Goal: Task Accomplishment & Management: Manage account settings

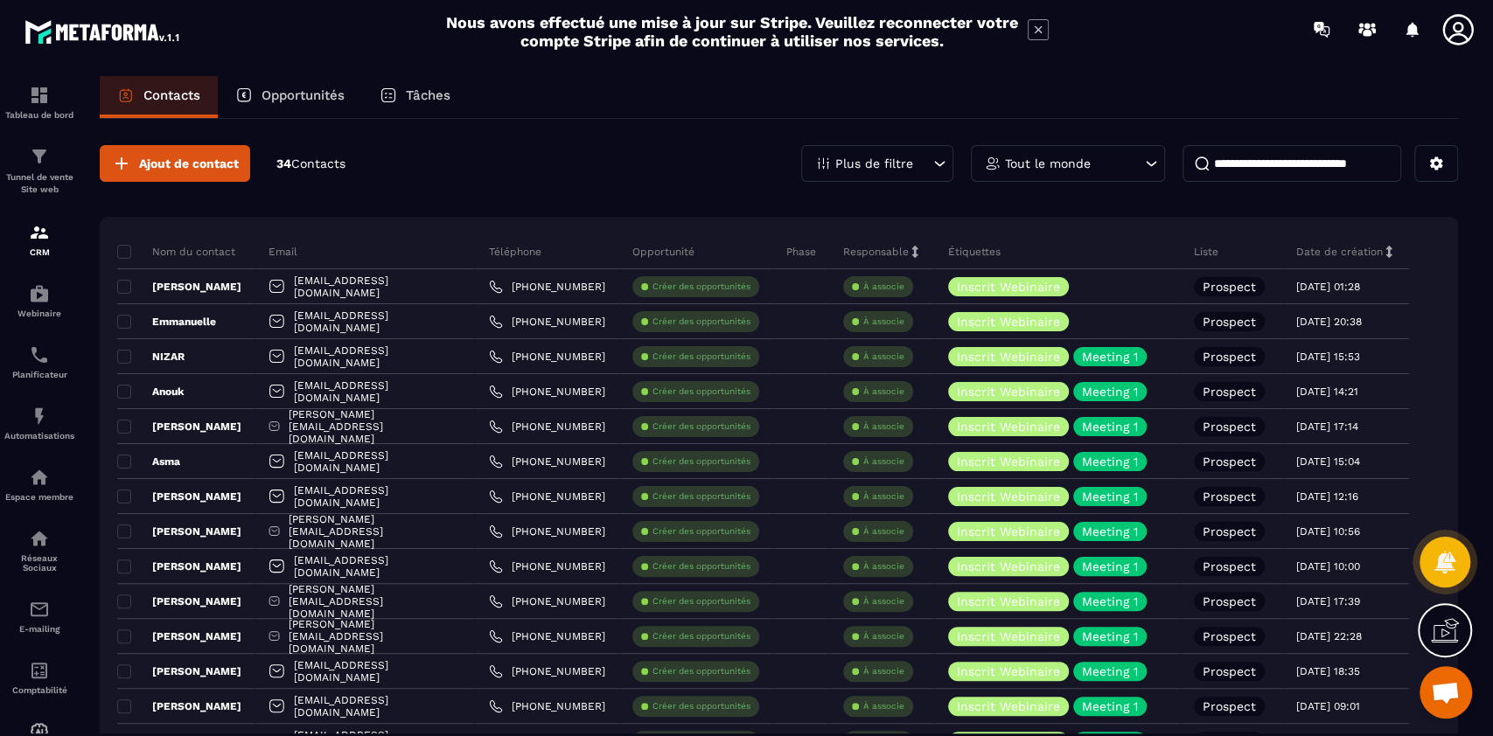
scroll to position [14211, 0]
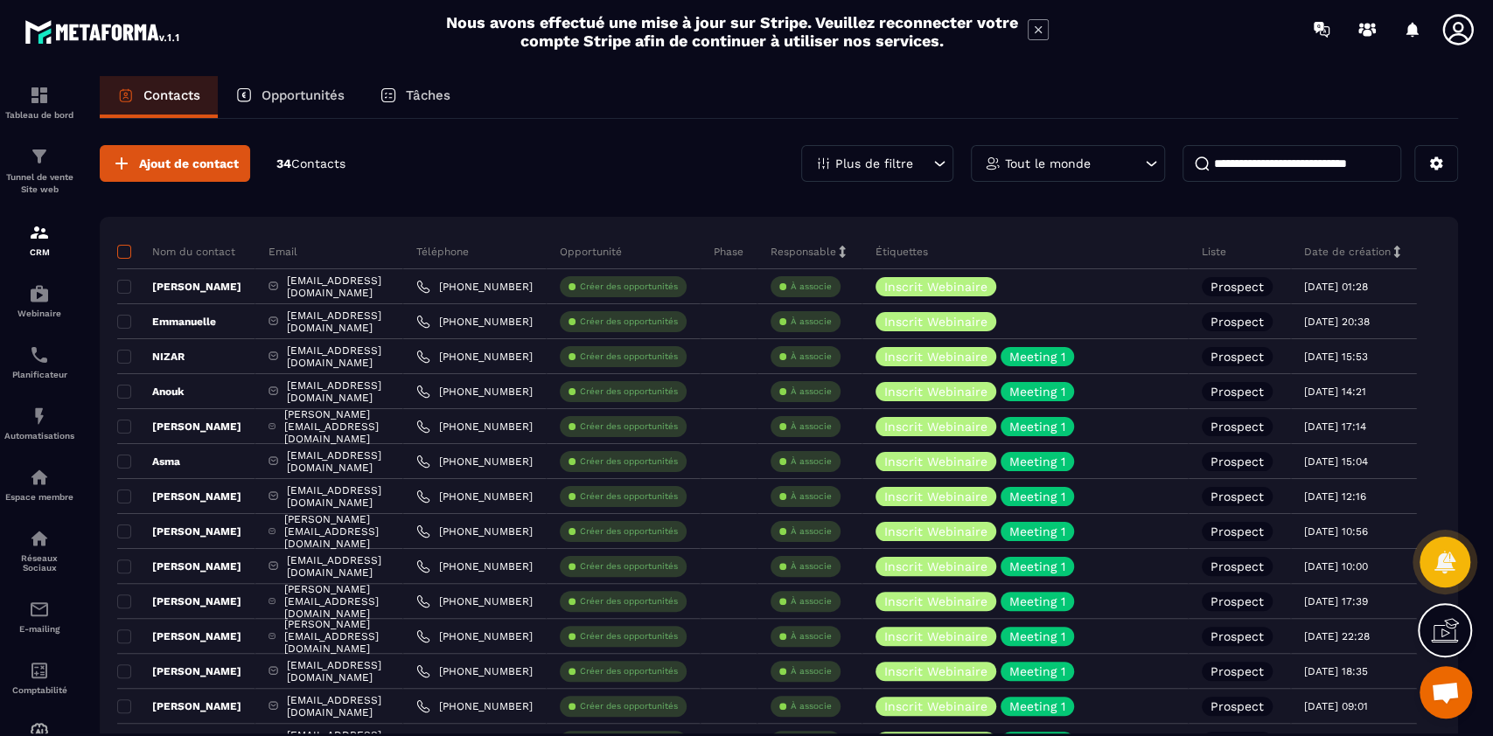
click at [121, 248] on span at bounding box center [124, 252] width 14 height 14
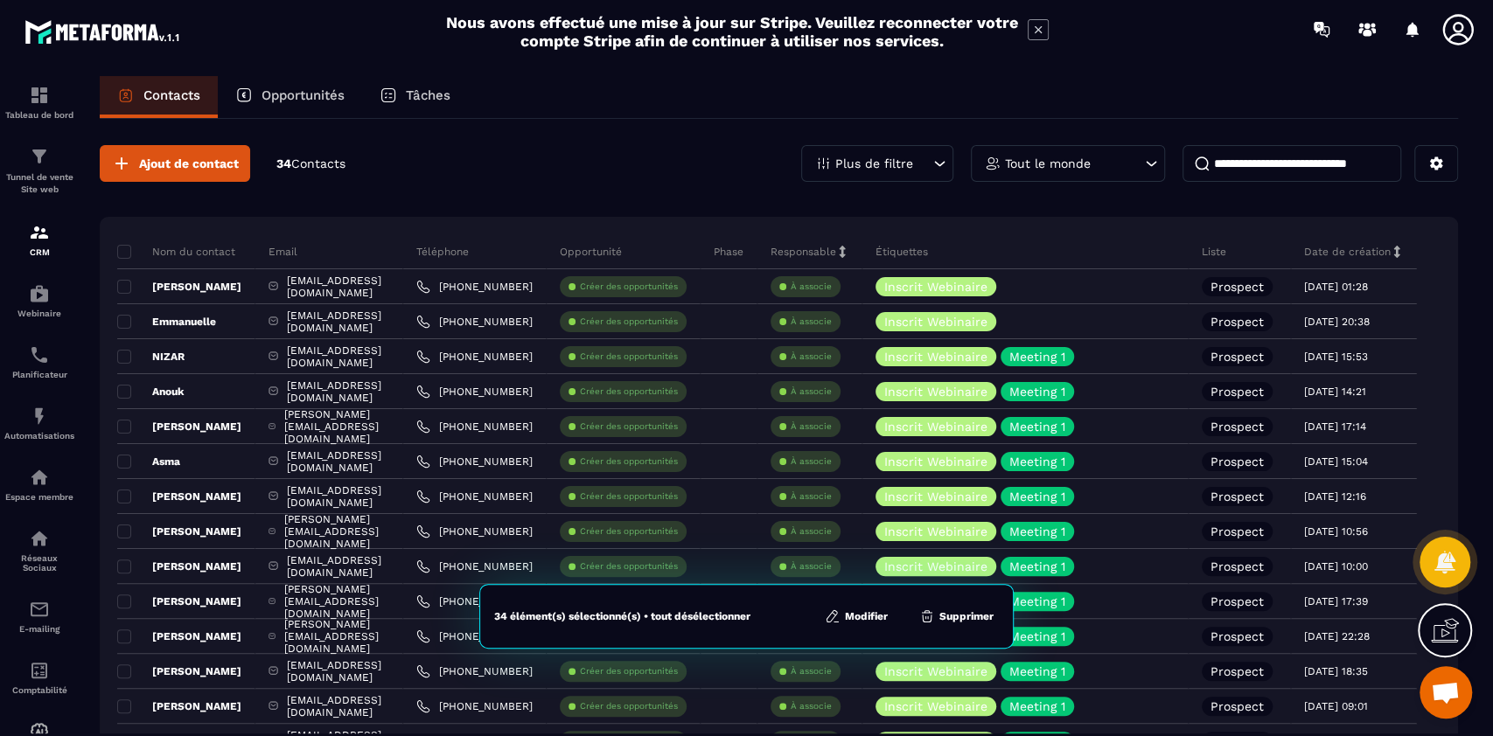
click at [857, 617] on button "Modifier" at bounding box center [856, 616] width 73 height 17
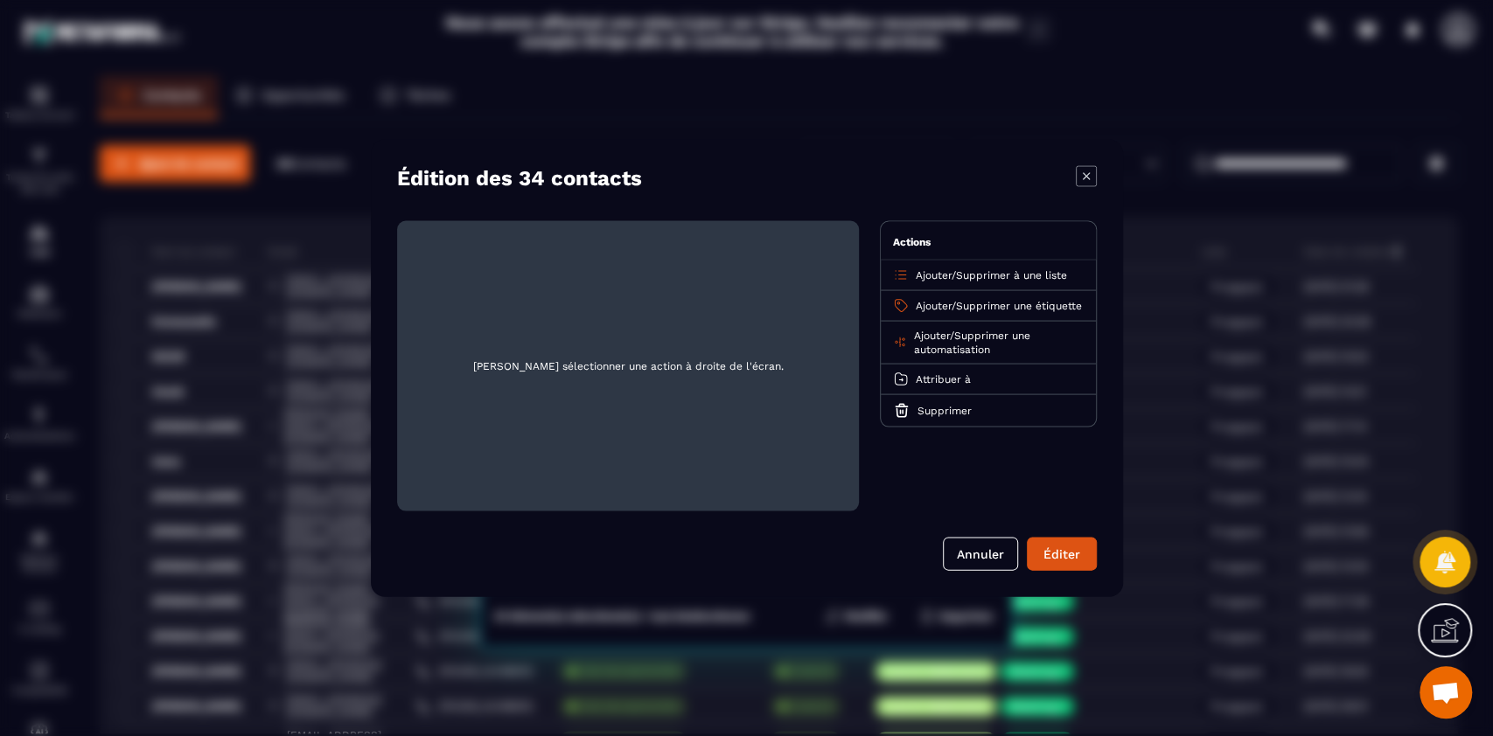
click at [1008, 304] on span "Supprimer une étiquette" at bounding box center [1019, 306] width 126 height 12
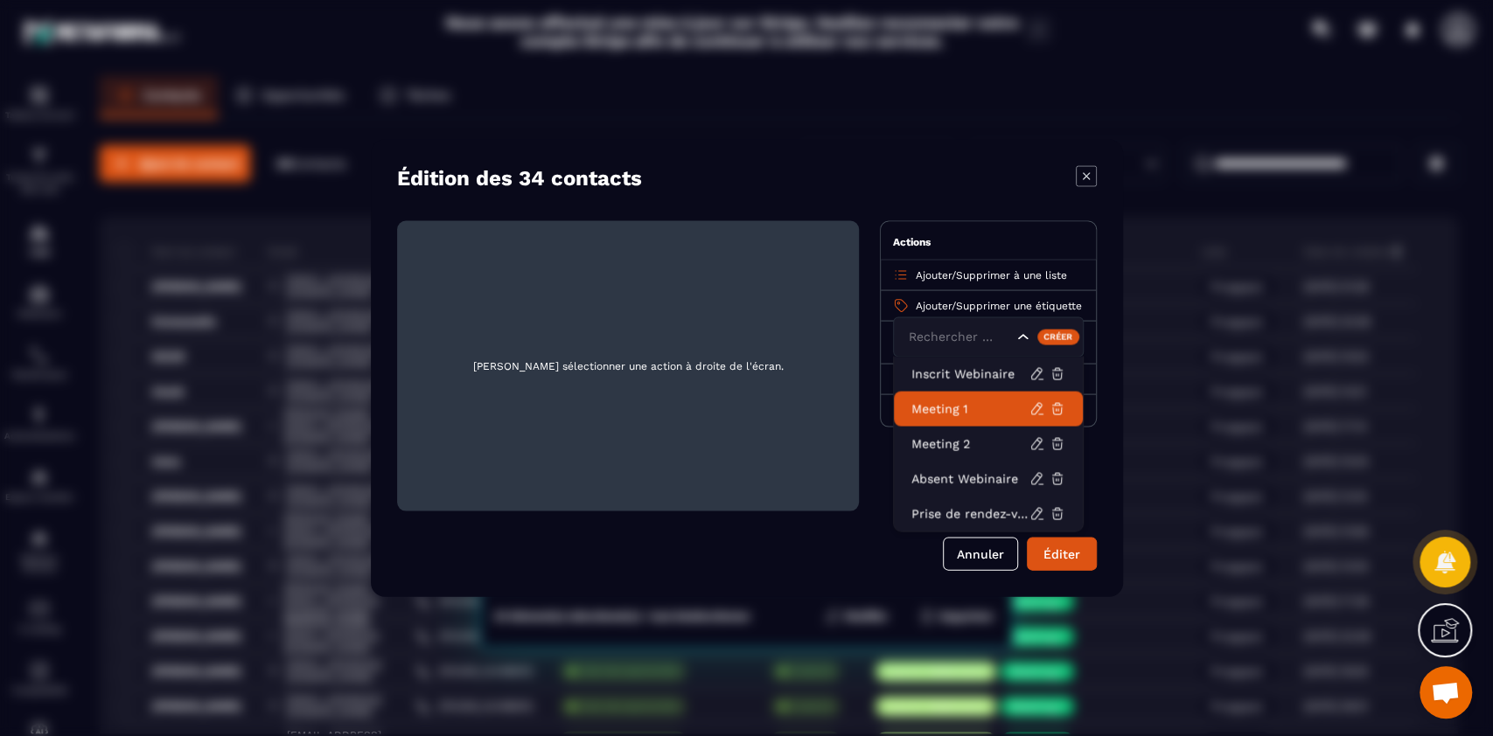
click at [980, 408] on p "Meeting 1" at bounding box center [970, 409] width 118 height 17
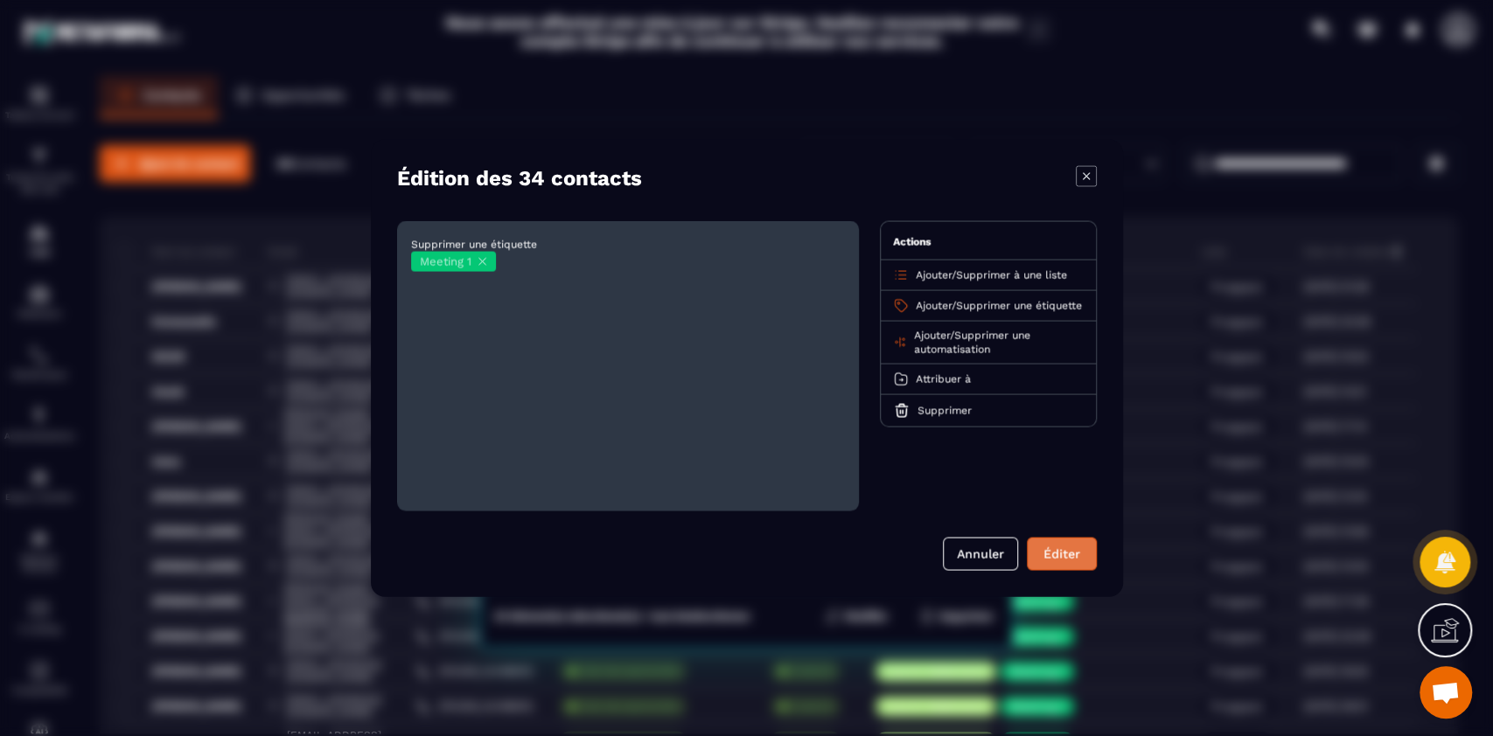
click at [1066, 552] on button "Éditer" at bounding box center [1062, 554] width 70 height 33
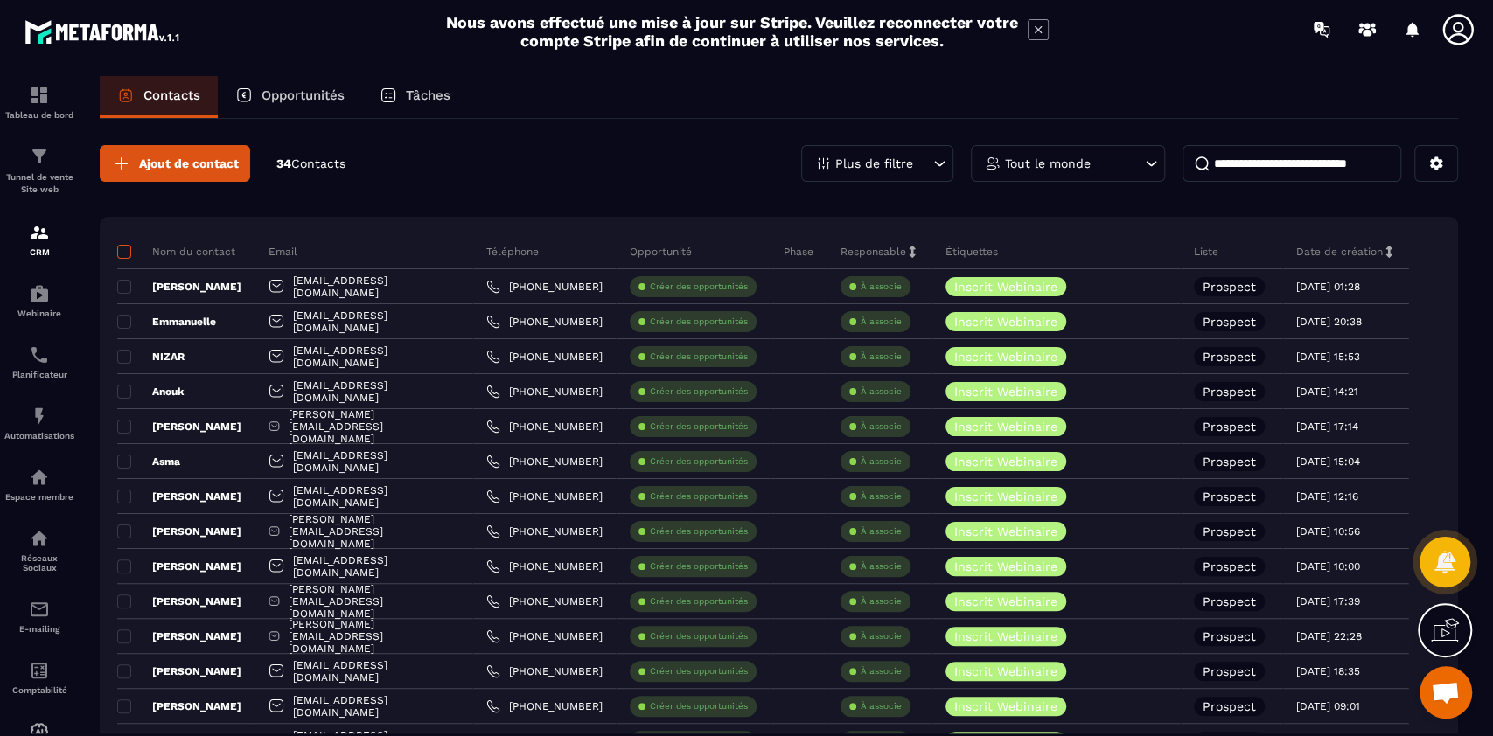
click at [126, 249] on span at bounding box center [124, 252] width 14 height 14
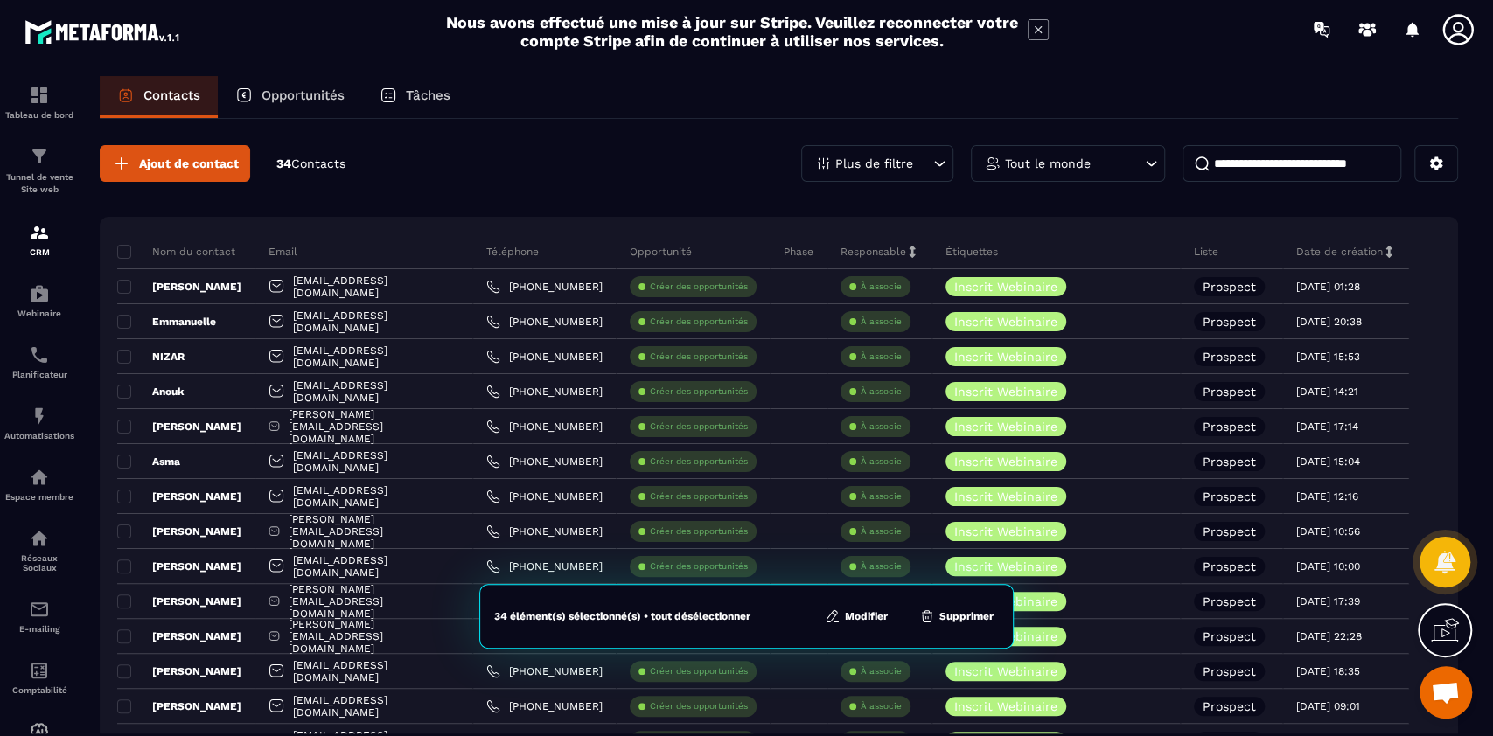
click at [869, 616] on button "Modifier" at bounding box center [856, 616] width 73 height 17
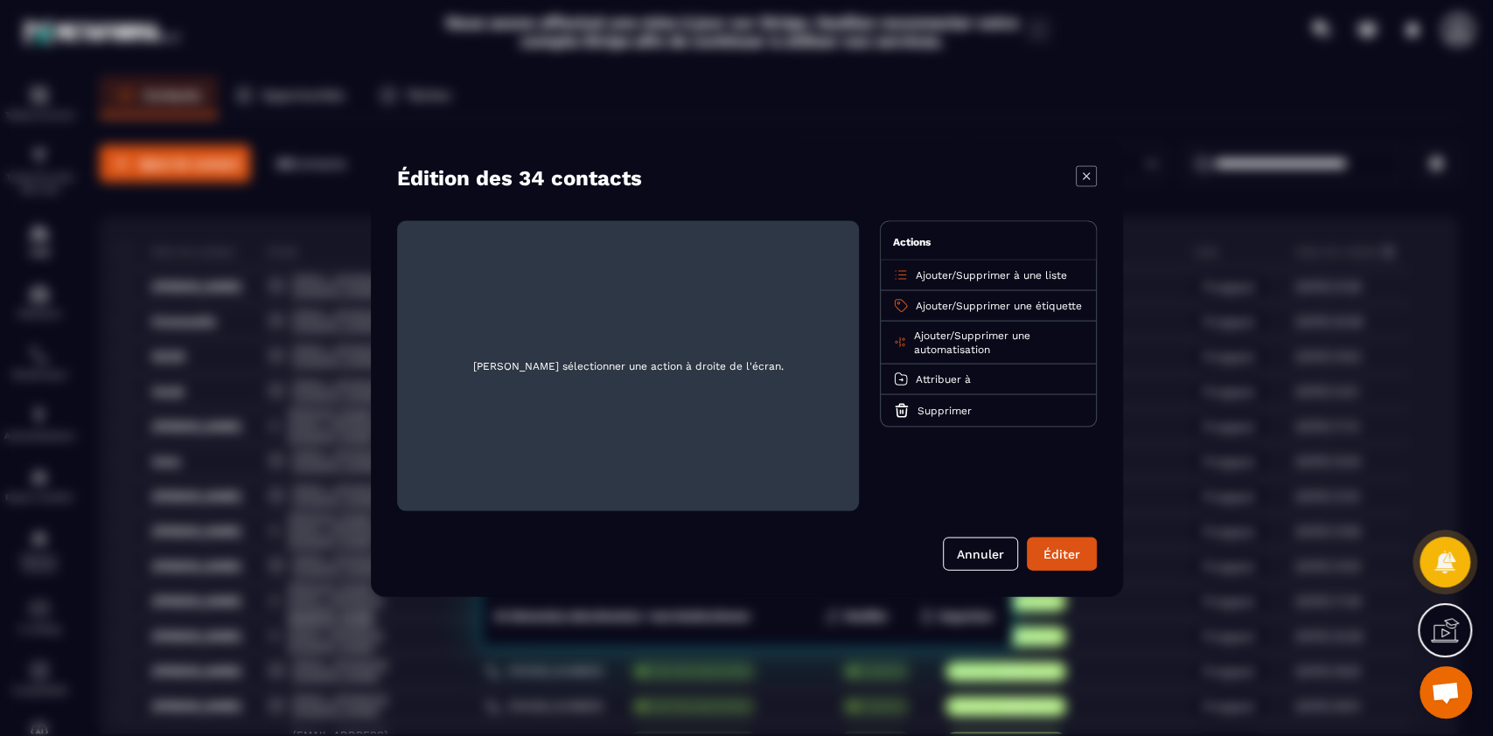
click at [989, 346] on span "Supprimer une automatisation" at bounding box center [971, 343] width 116 height 26
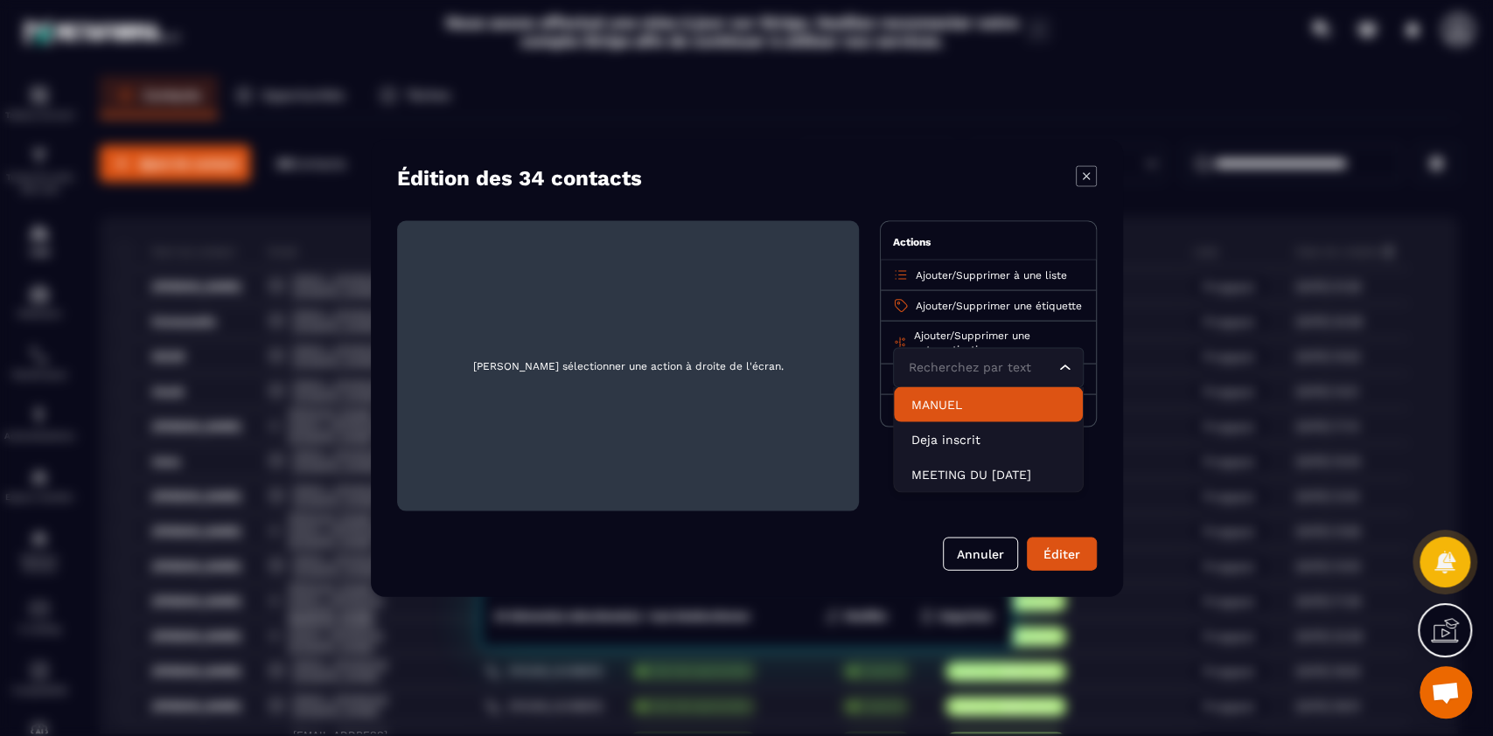
click at [986, 414] on p "MANUEL" at bounding box center [988, 404] width 154 height 17
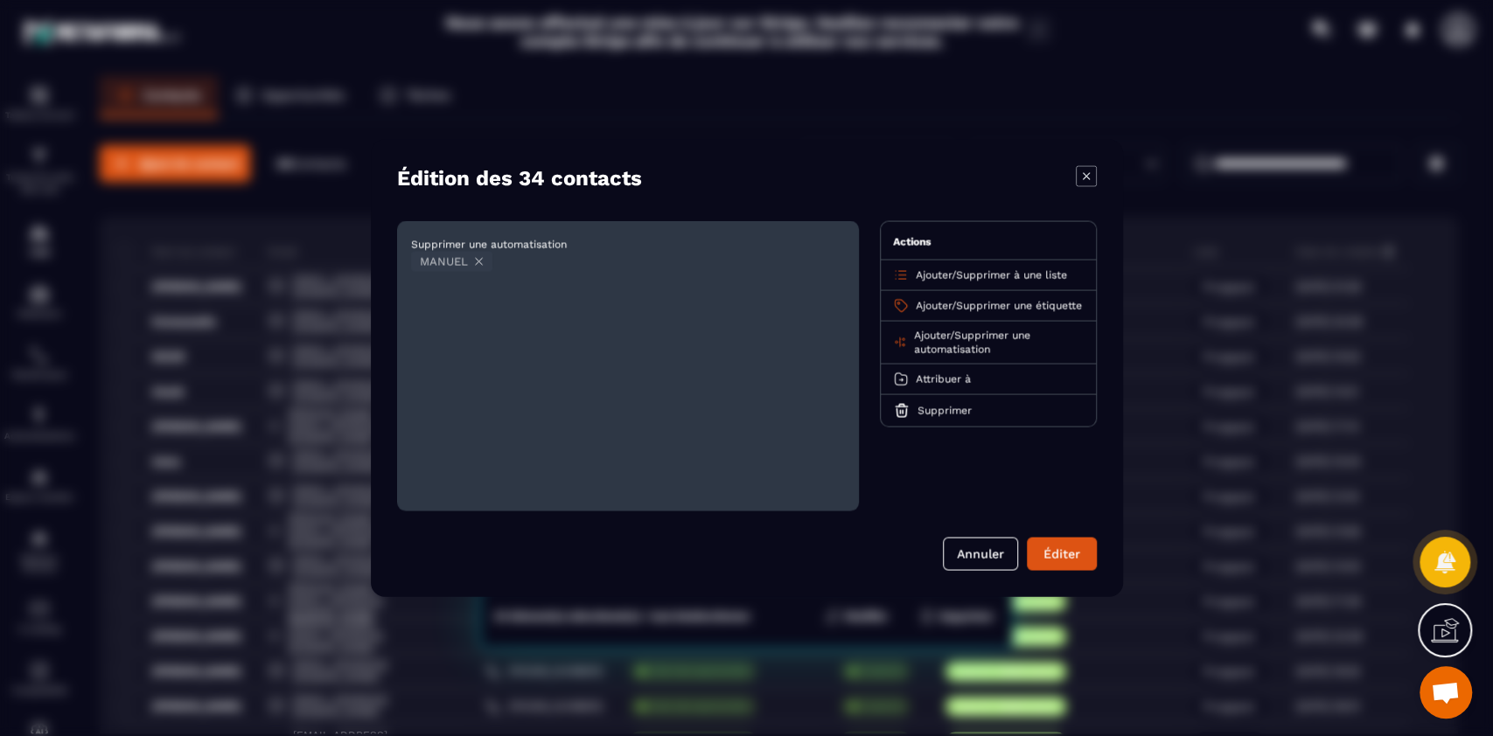
click at [1000, 345] on span "Supprimer une automatisation" at bounding box center [971, 343] width 116 height 26
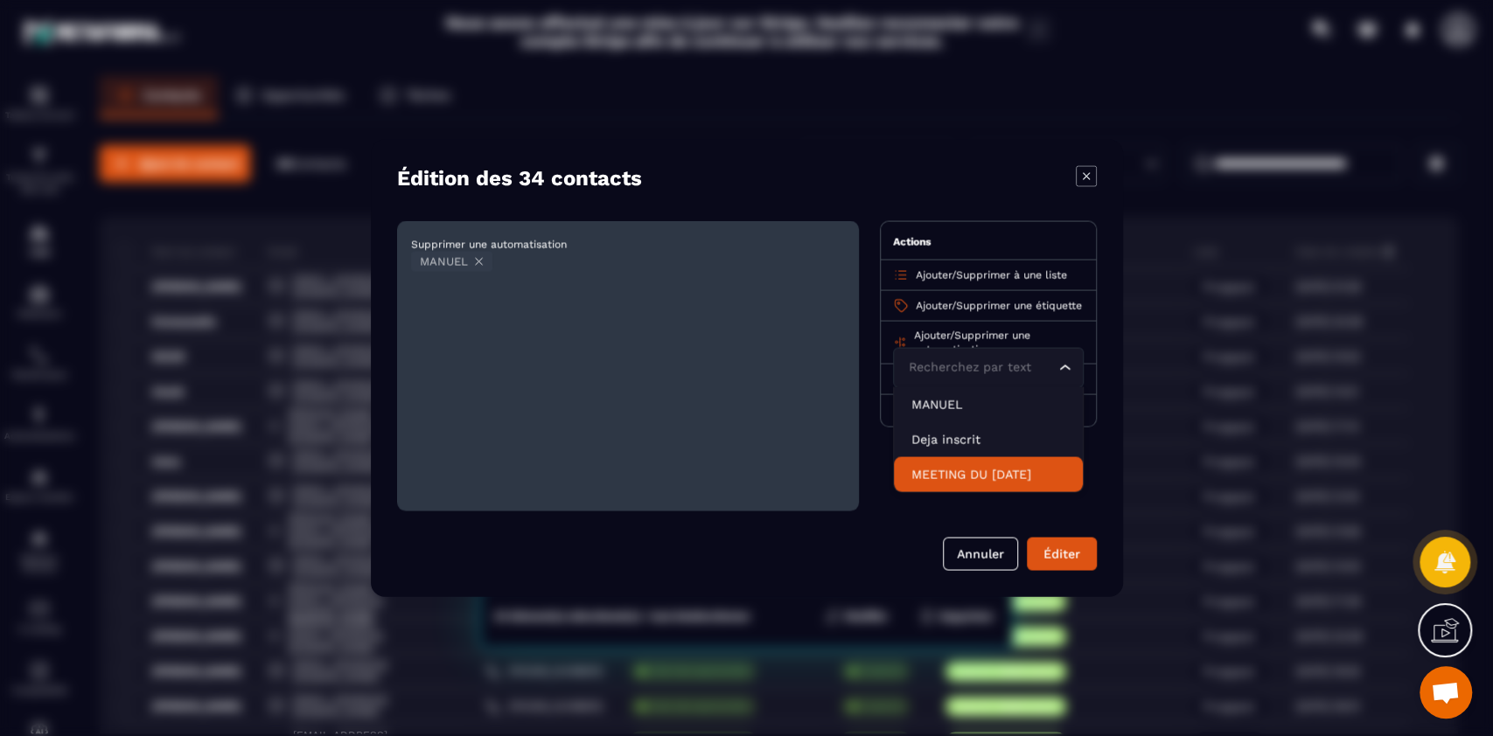
click at [980, 479] on p "MEETING DU [DATE]" at bounding box center [988, 474] width 154 height 17
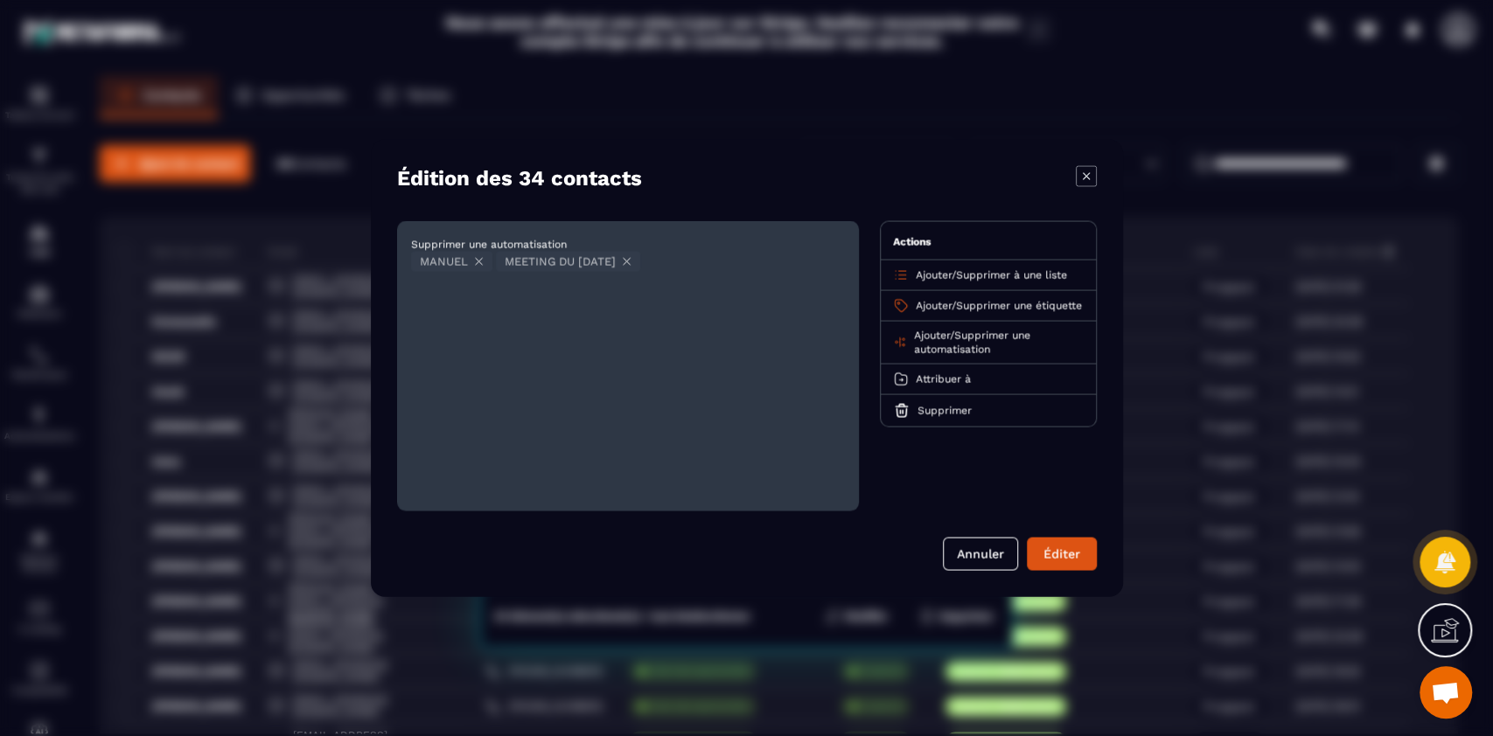
click at [989, 350] on span "Supprimer une automatisation" at bounding box center [971, 343] width 116 height 26
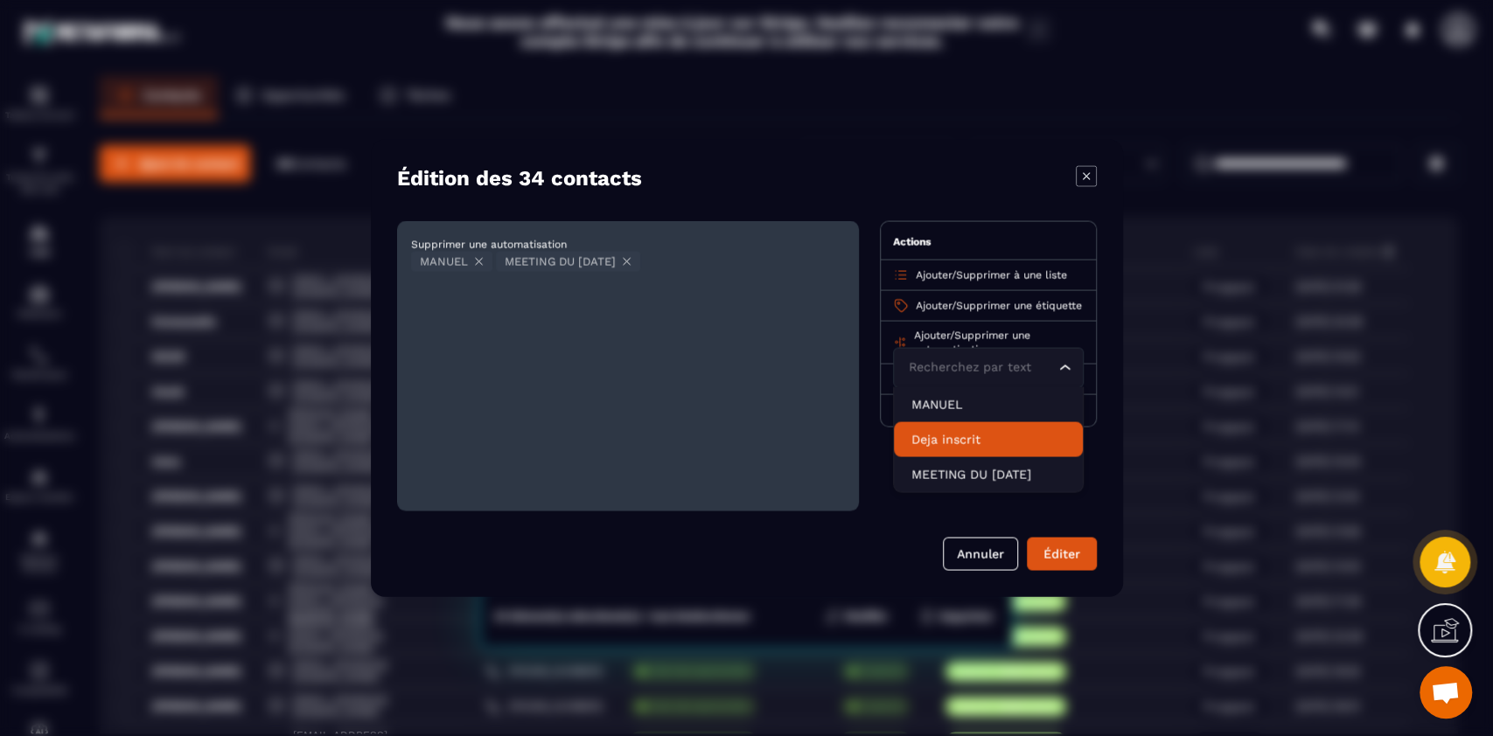
click at [968, 441] on li "Deja inscrit" at bounding box center [988, 439] width 189 height 35
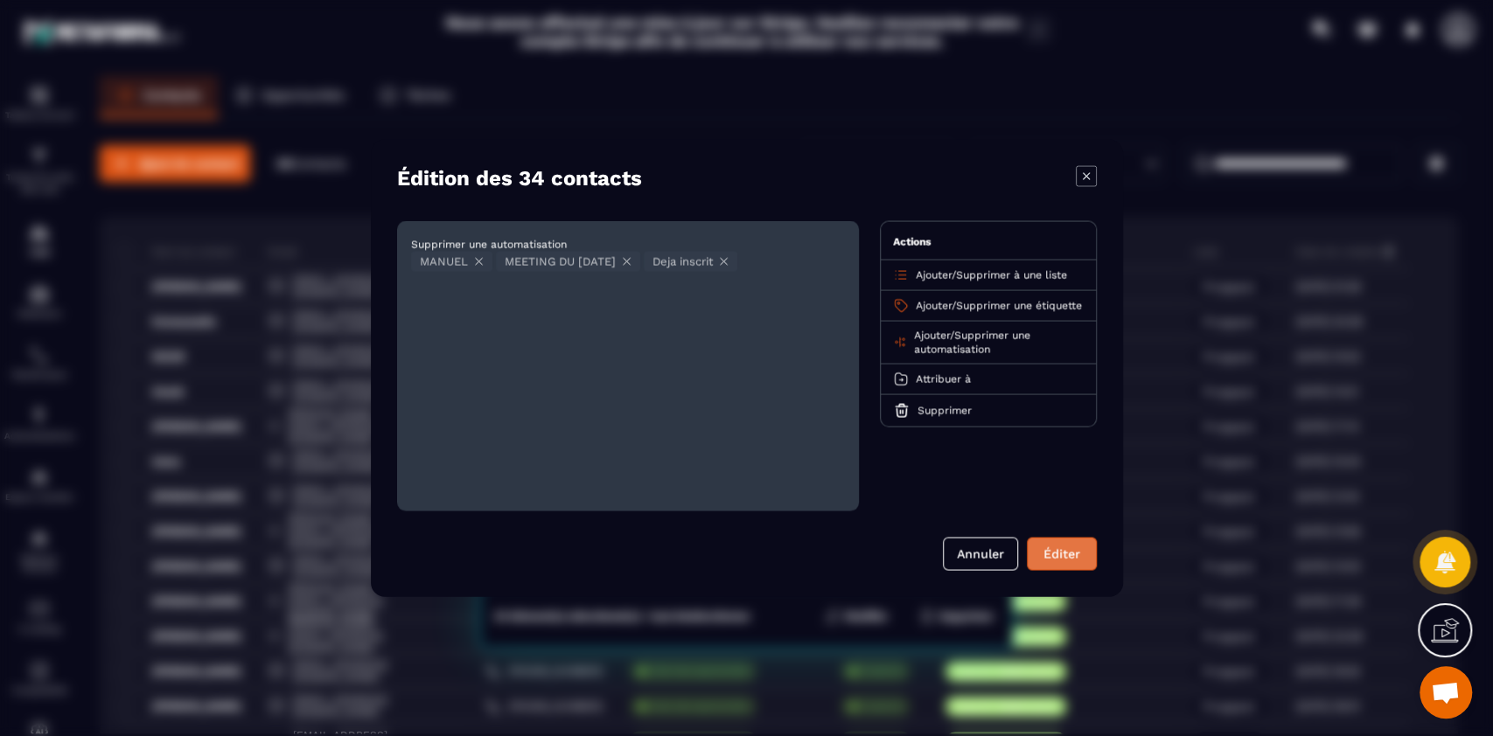
click at [1057, 555] on button "Éditer" at bounding box center [1062, 554] width 70 height 33
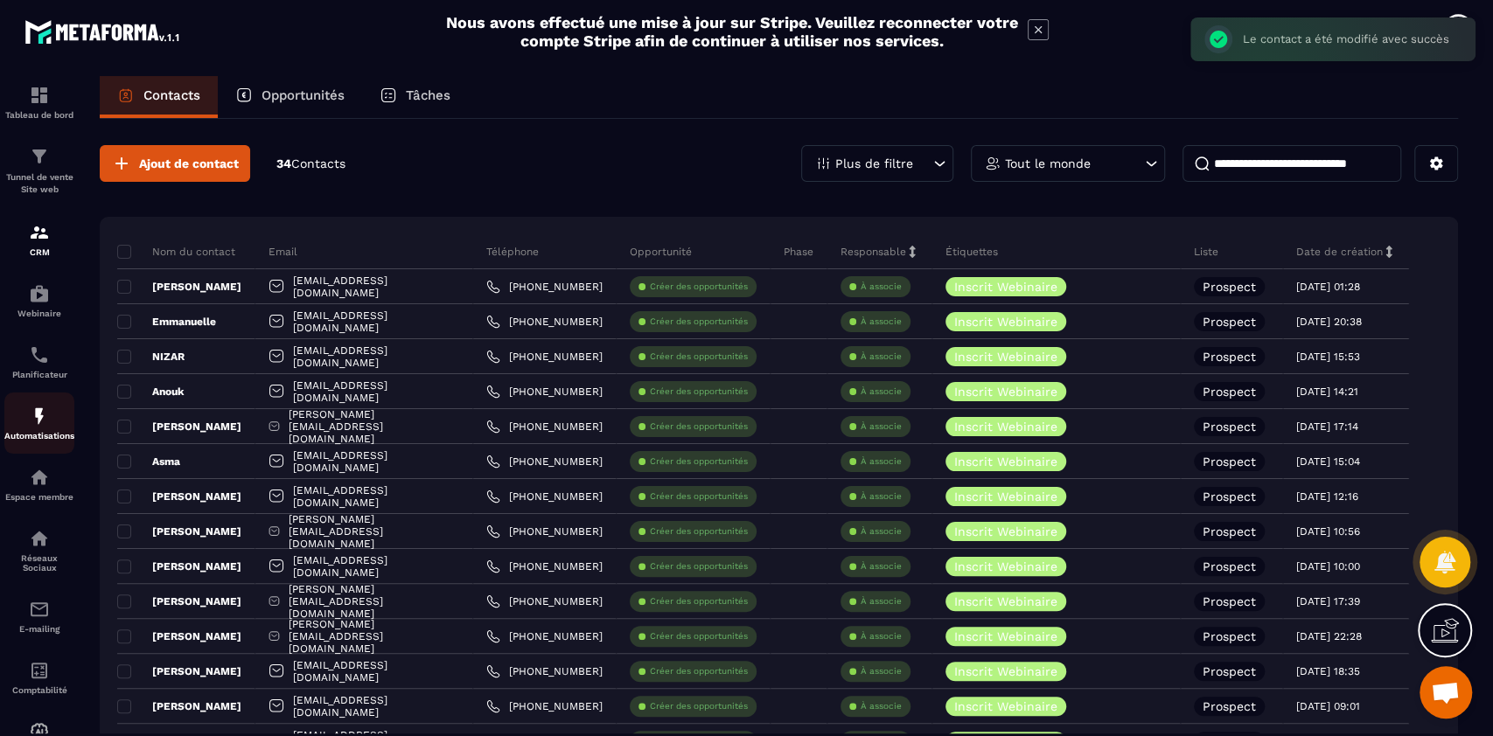
click at [52, 436] on p "Automatisations" at bounding box center [39, 436] width 70 height 10
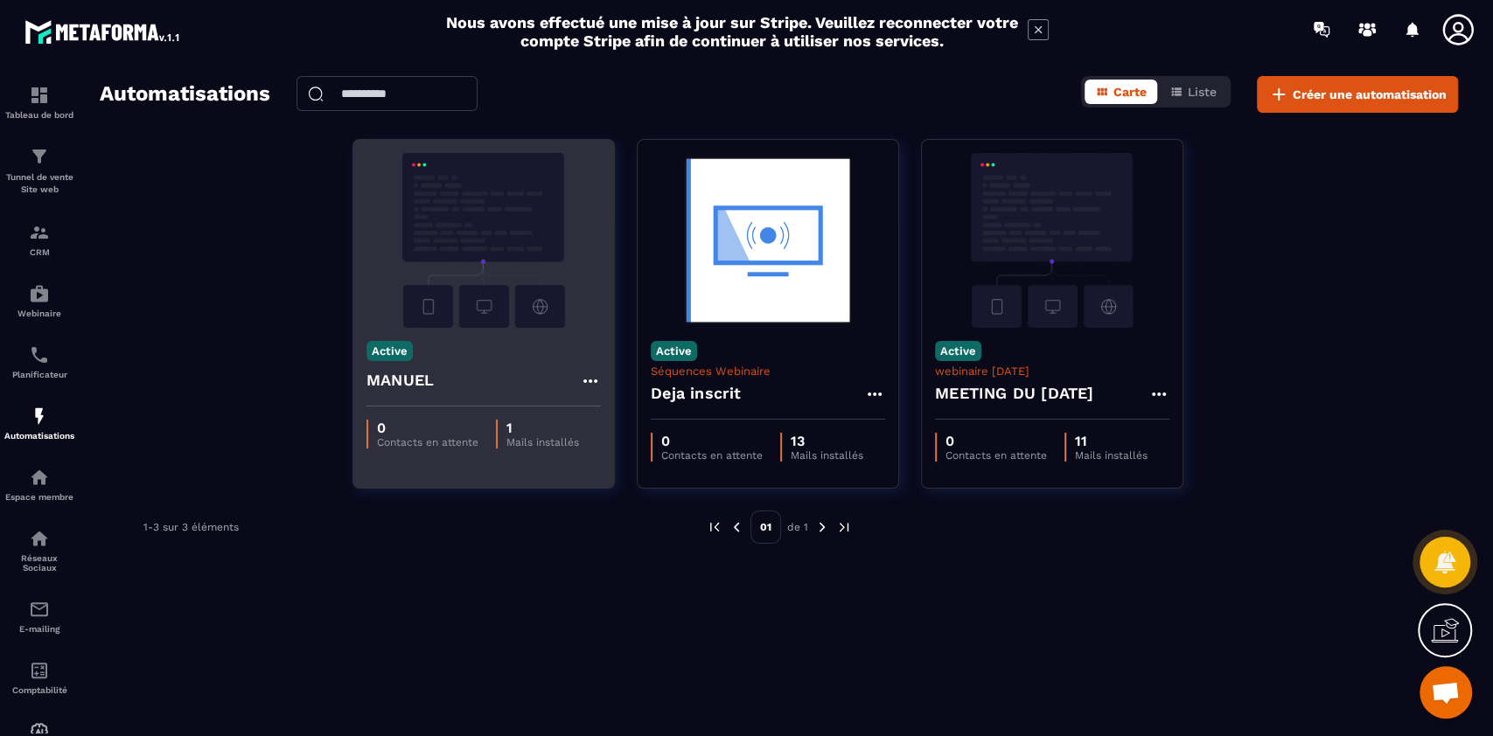
click at [447, 263] on img at bounding box center [483, 240] width 234 height 175
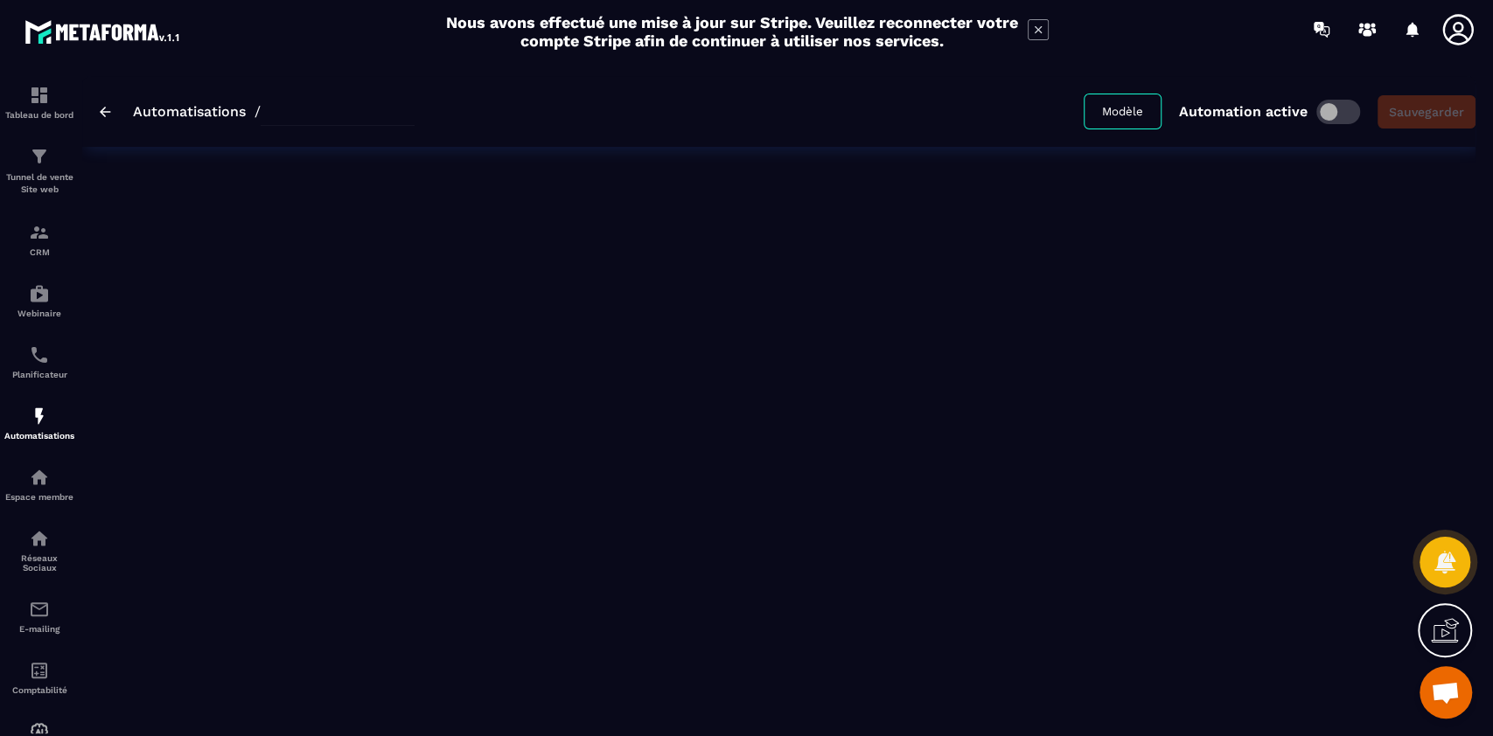
type input "******"
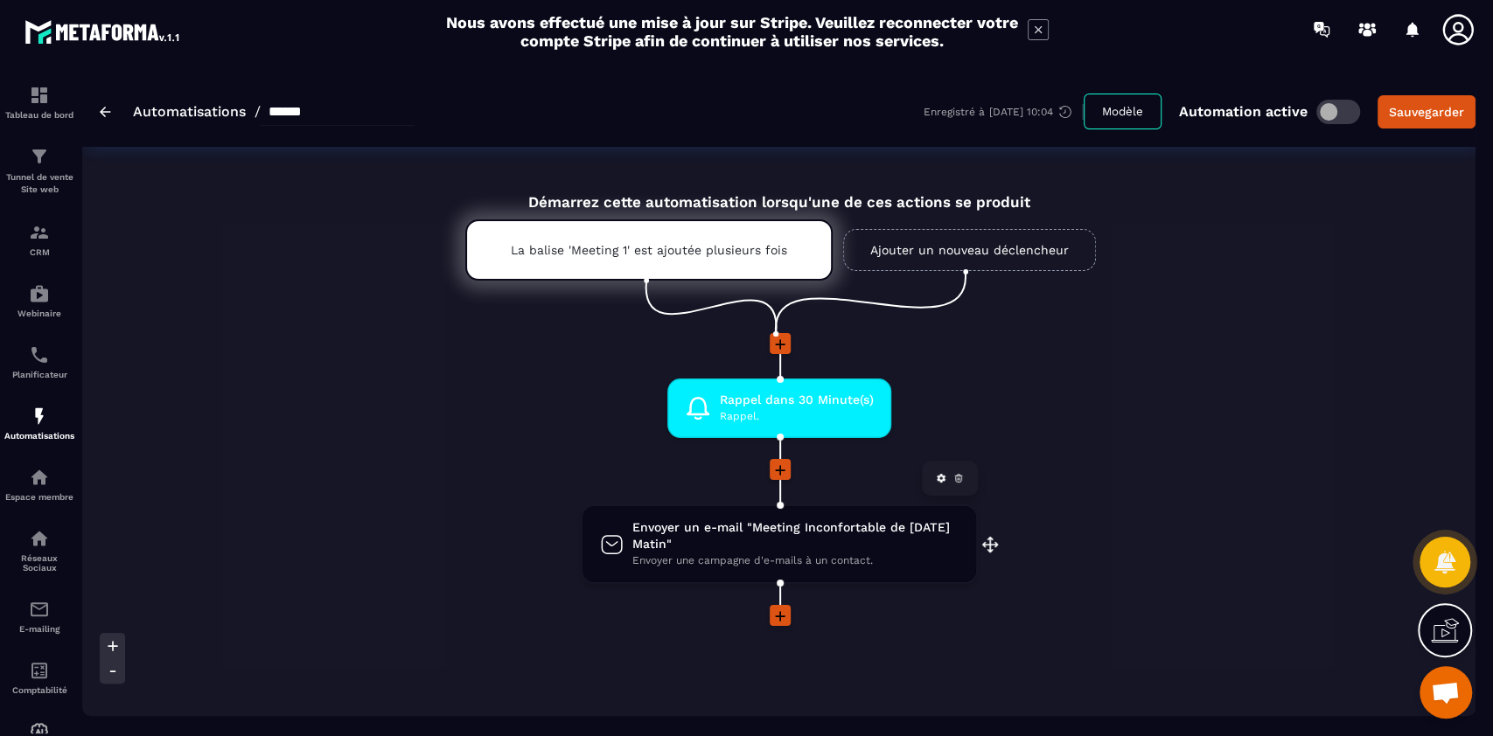
click at [799, 543] on span "Envoyer un e-mail "Meeting Inconfortable de [DATE] Matin"" at bounding box center [795, 536] width 326 height 33
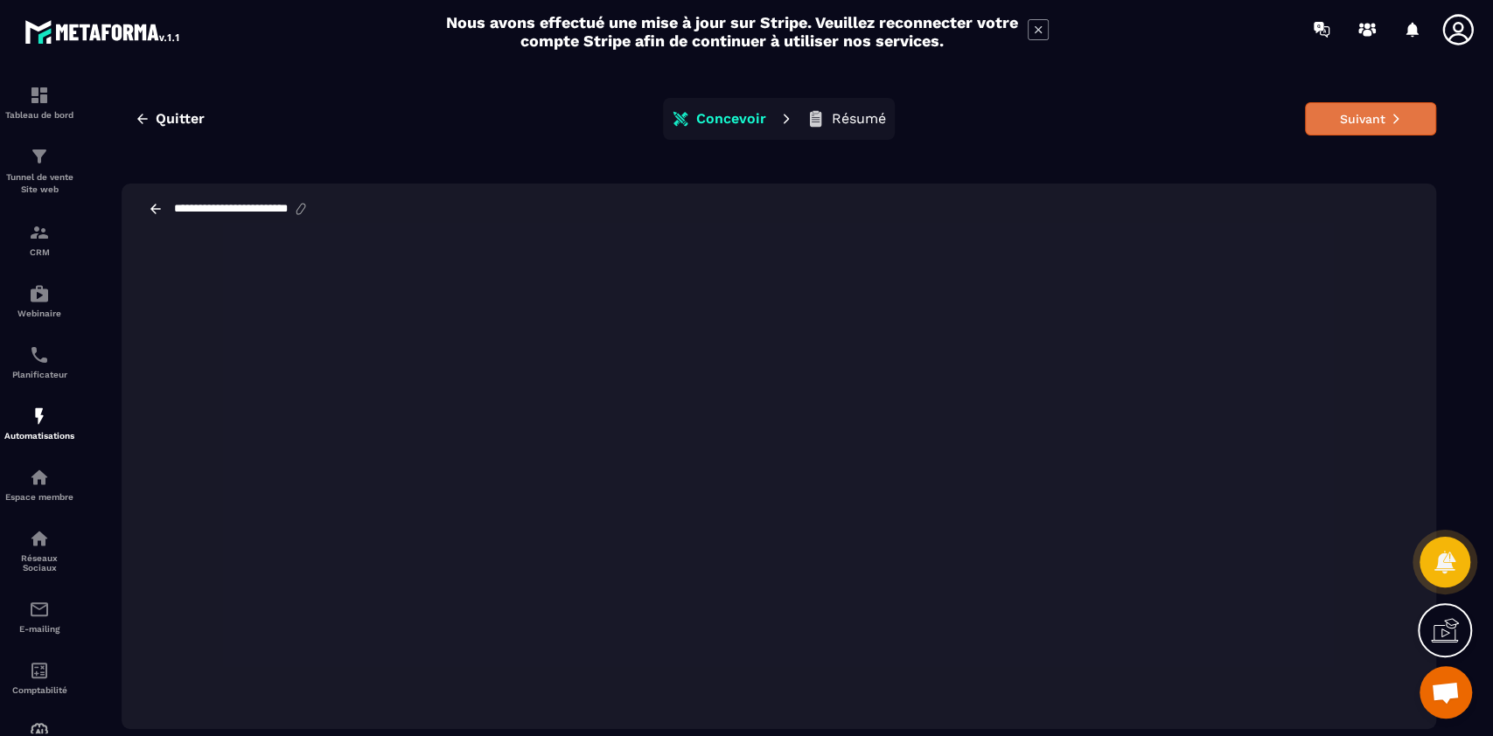
click at [1370, 120] on button "Suivant" at bounding box center [1370, 118] width 131 height 33
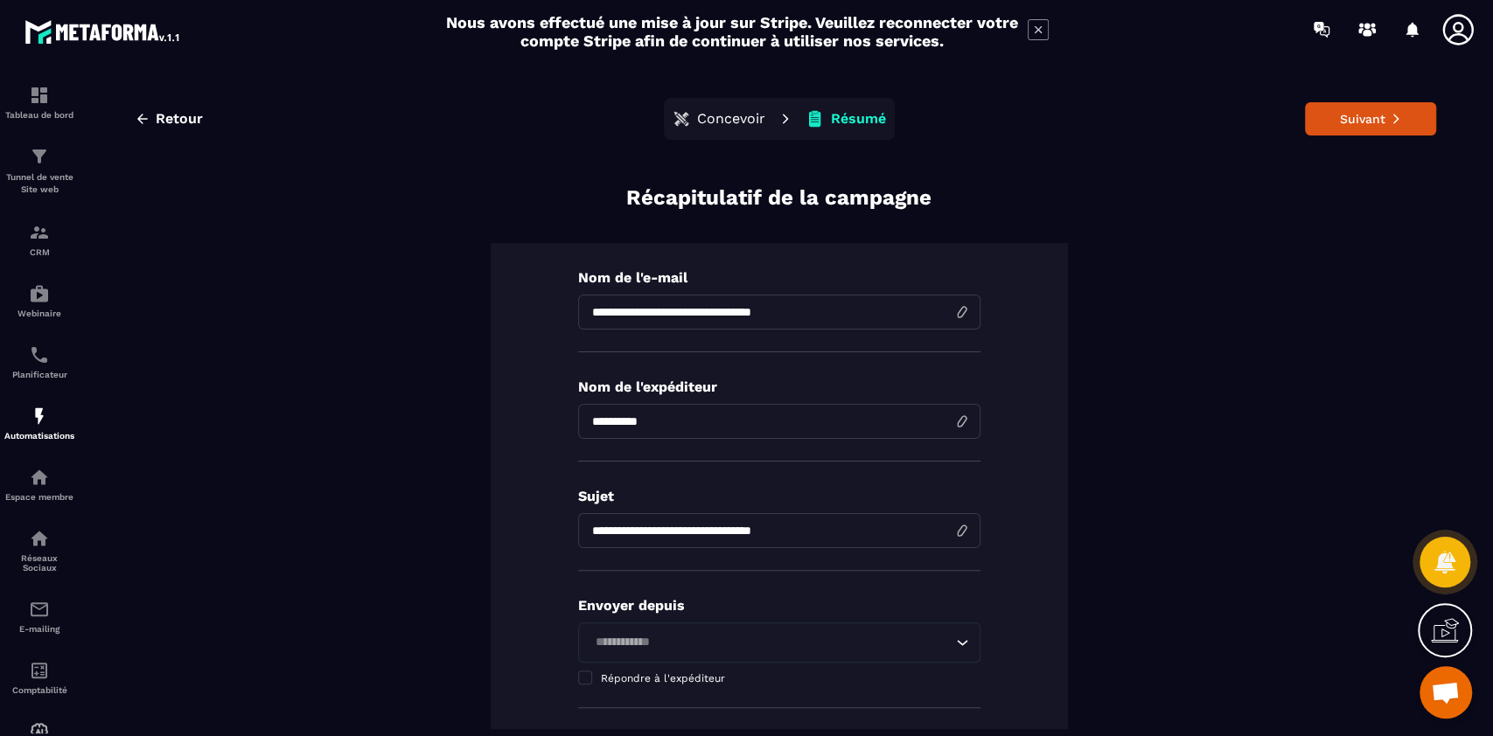
click at [721, 325] on input "**********" at bounding box center [779, 312] width 402 height 35
click at [837, 315] on input "**********" at bounding box center [779, 312] width 402 height 35
click at [726, 312] on input "**********" at bounding box center [779, 312] width 402 height 35
click at [896, 317] on input "**********" at bounding box center [779, 312] width 402 height 35
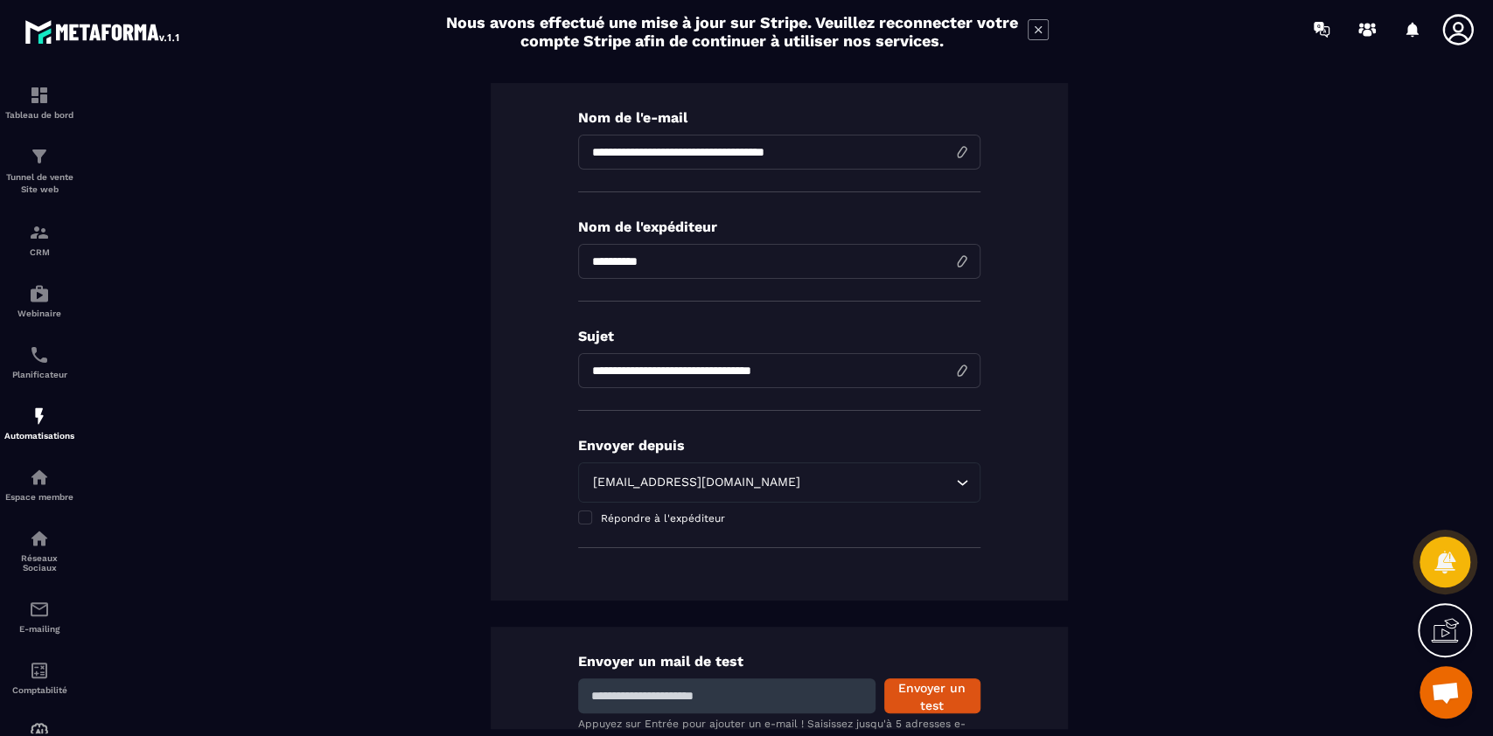
scroll to position [172, 0]
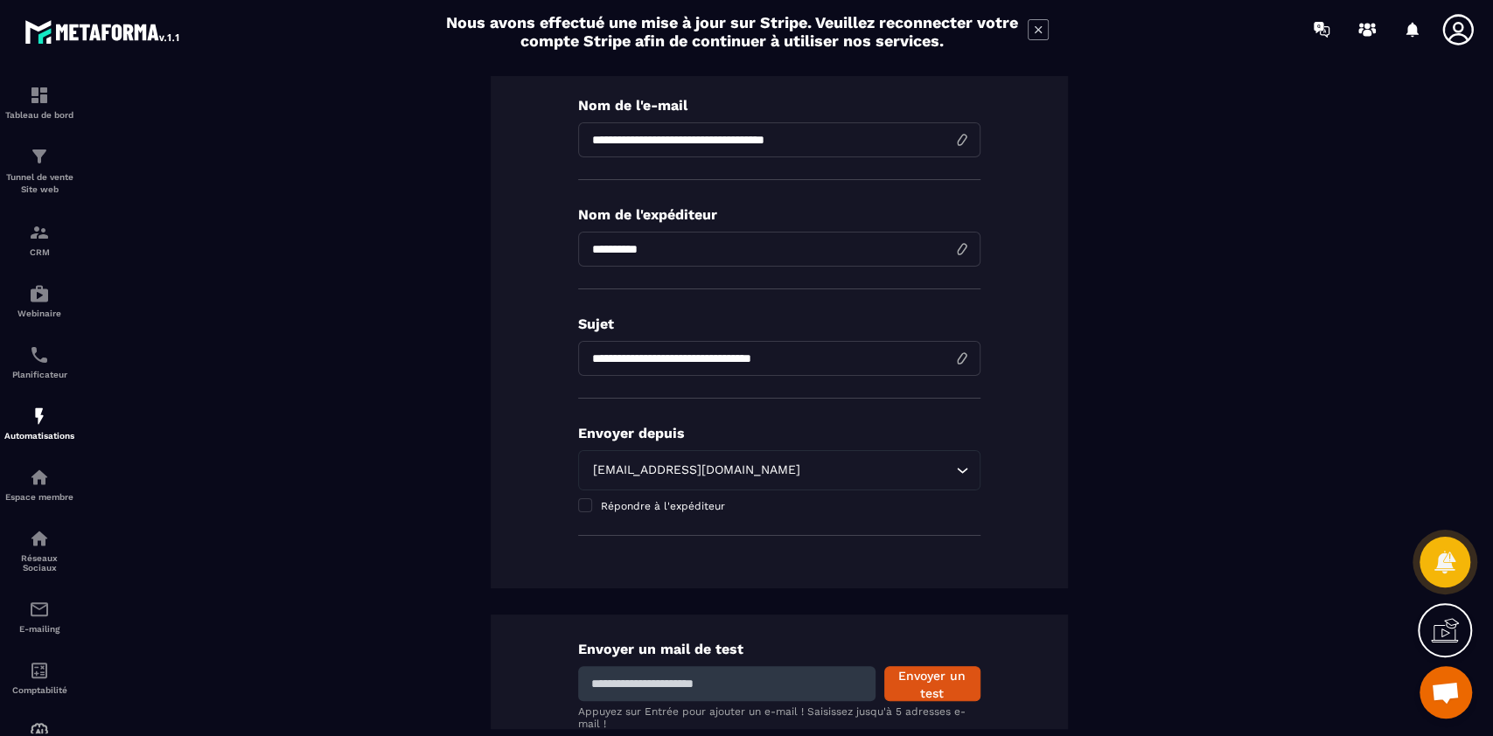
type input "**********"
click at [722, 362] on input "**********" at bounding box center [779, 358] width 402 height 35
paste input "**"
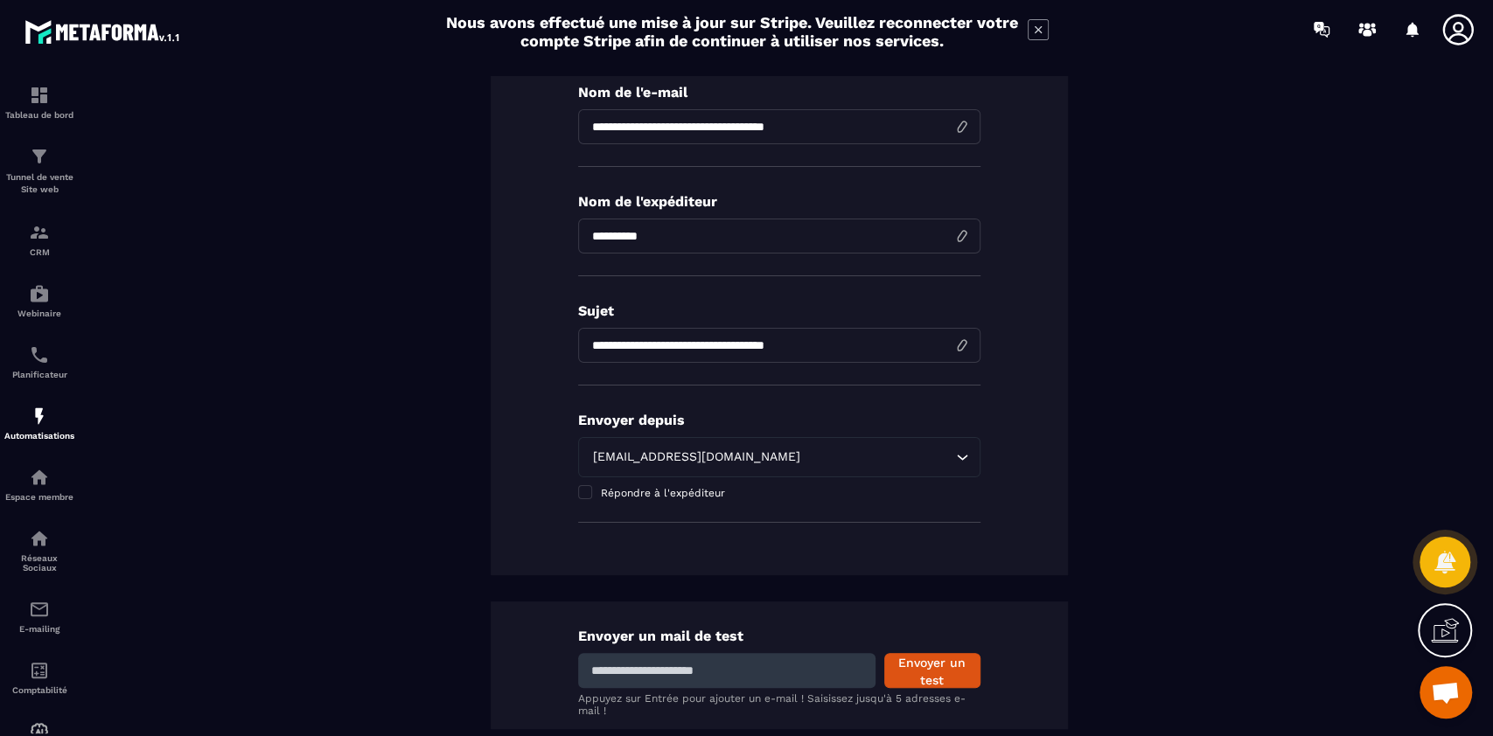
scroll to position [0, 0]
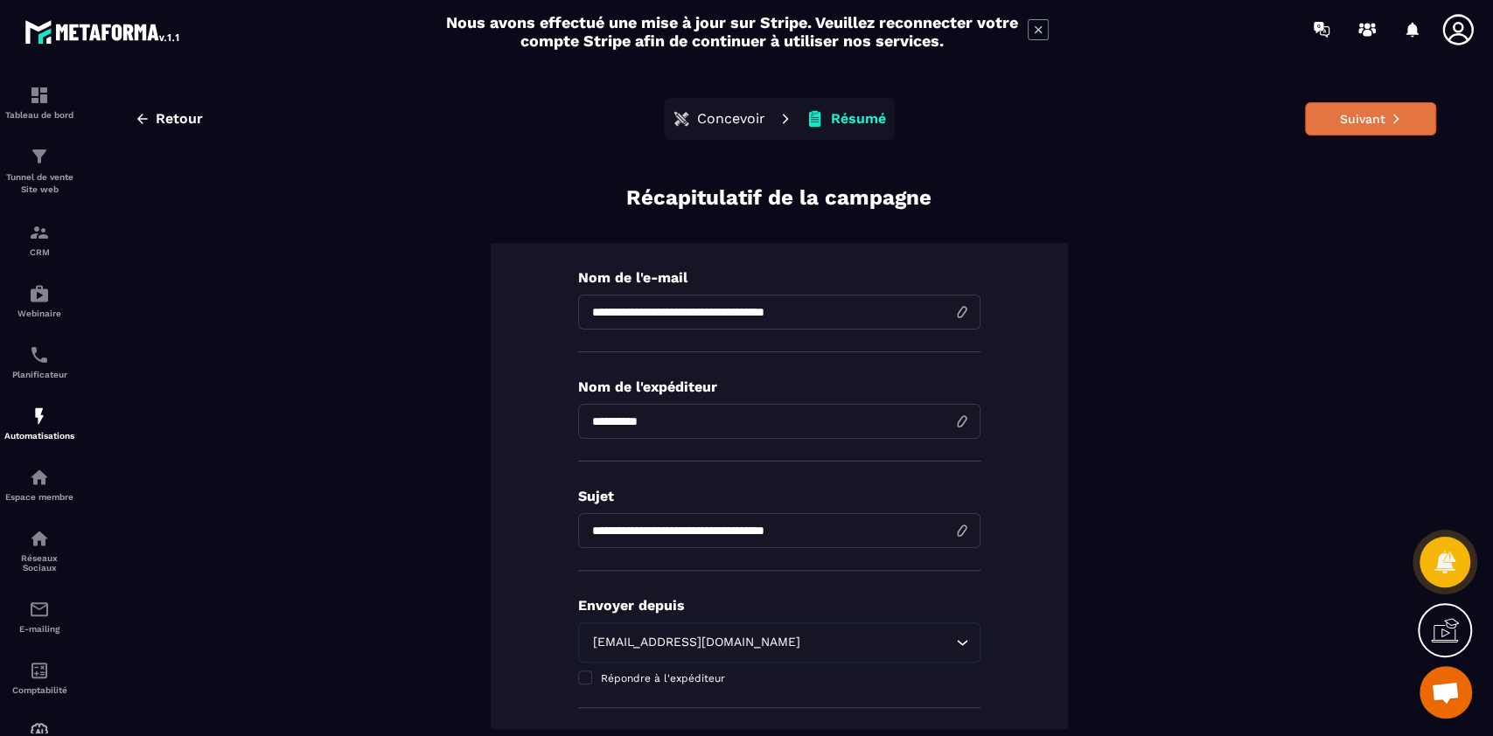
type input "**********"
click at [1350, 115] on button "Suivant" at bounding box center [1370, 118] width 131 height 33
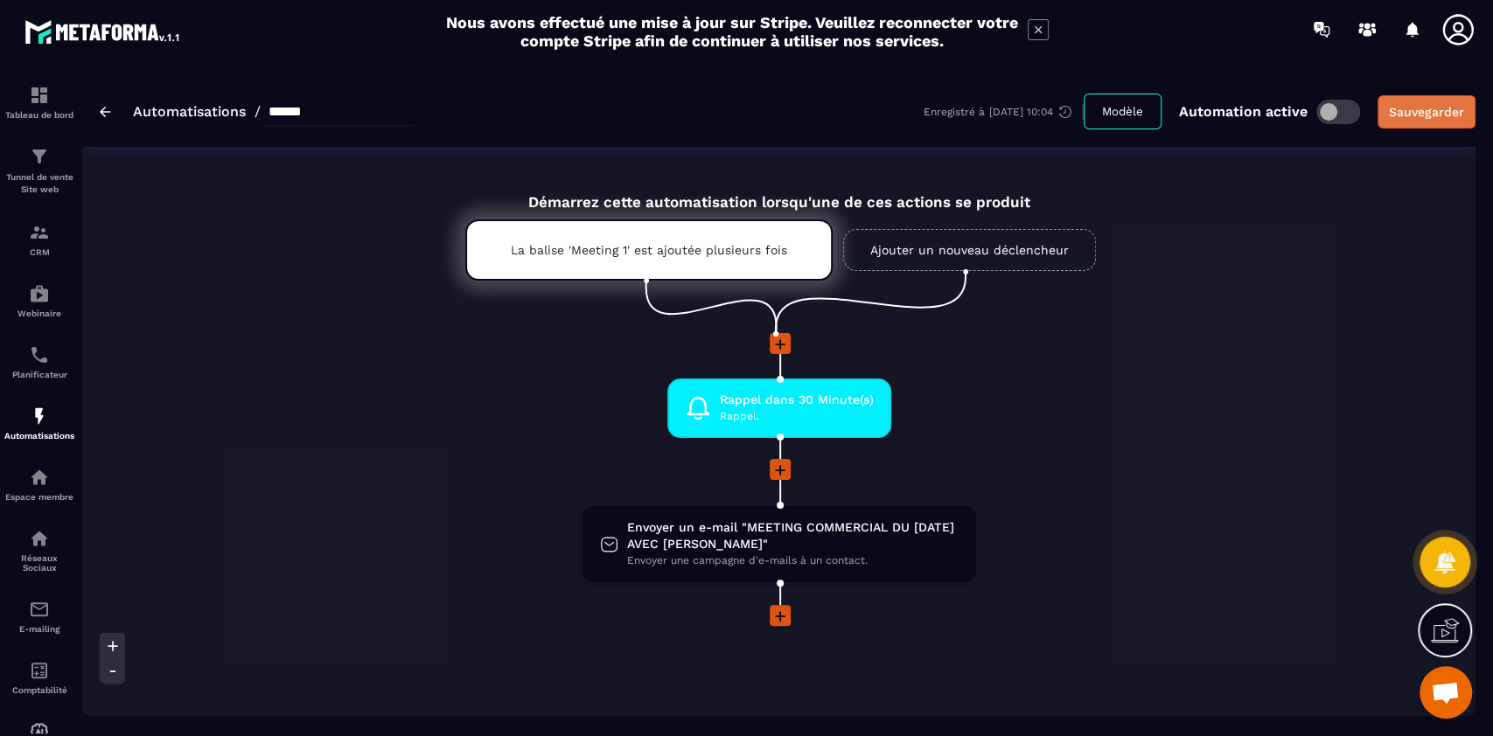
click at [1420, 116] on div "Sauvegarder" at bounding box center [1426, 111] width 75 height 17
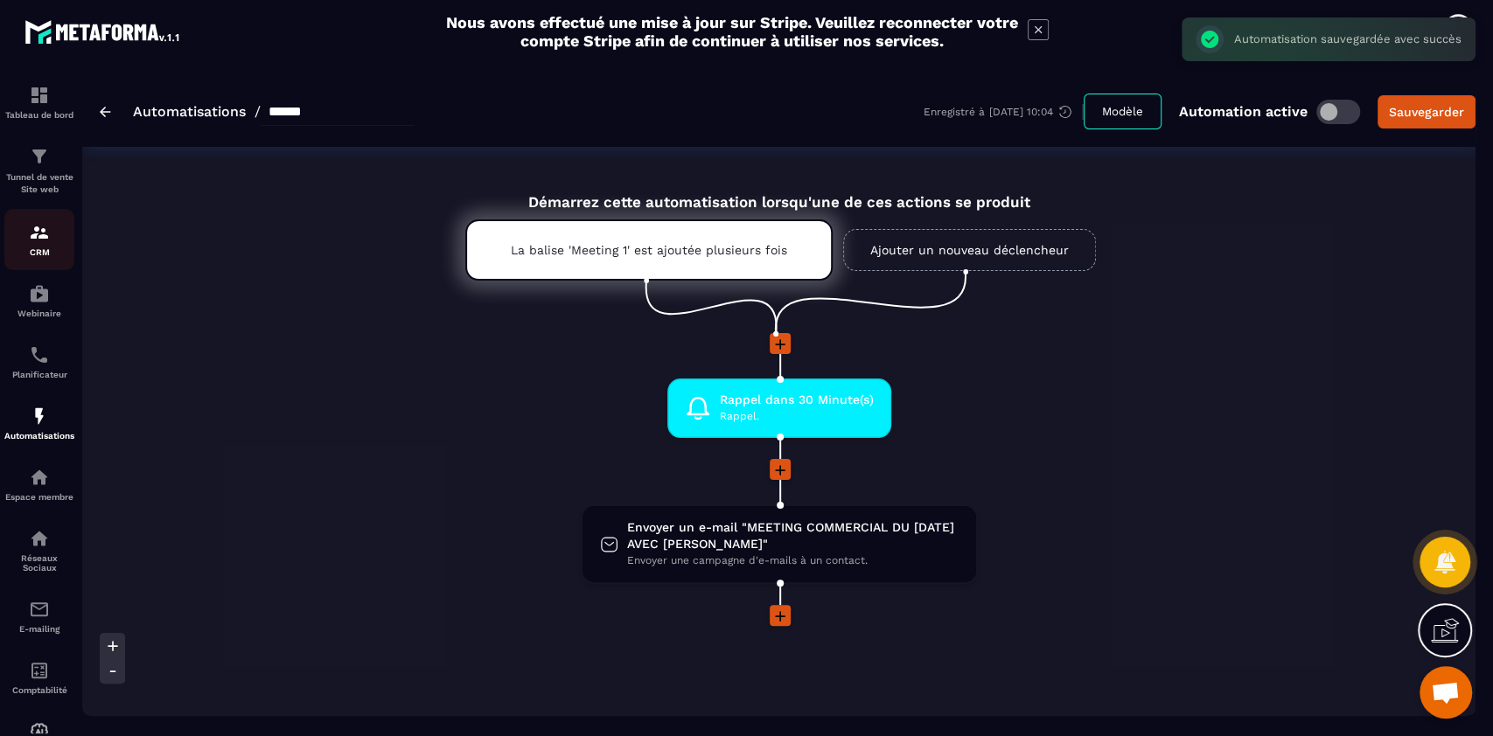
click at [38, 248] on p "CRM" at bounding box center [39, 253] width 70 height 10
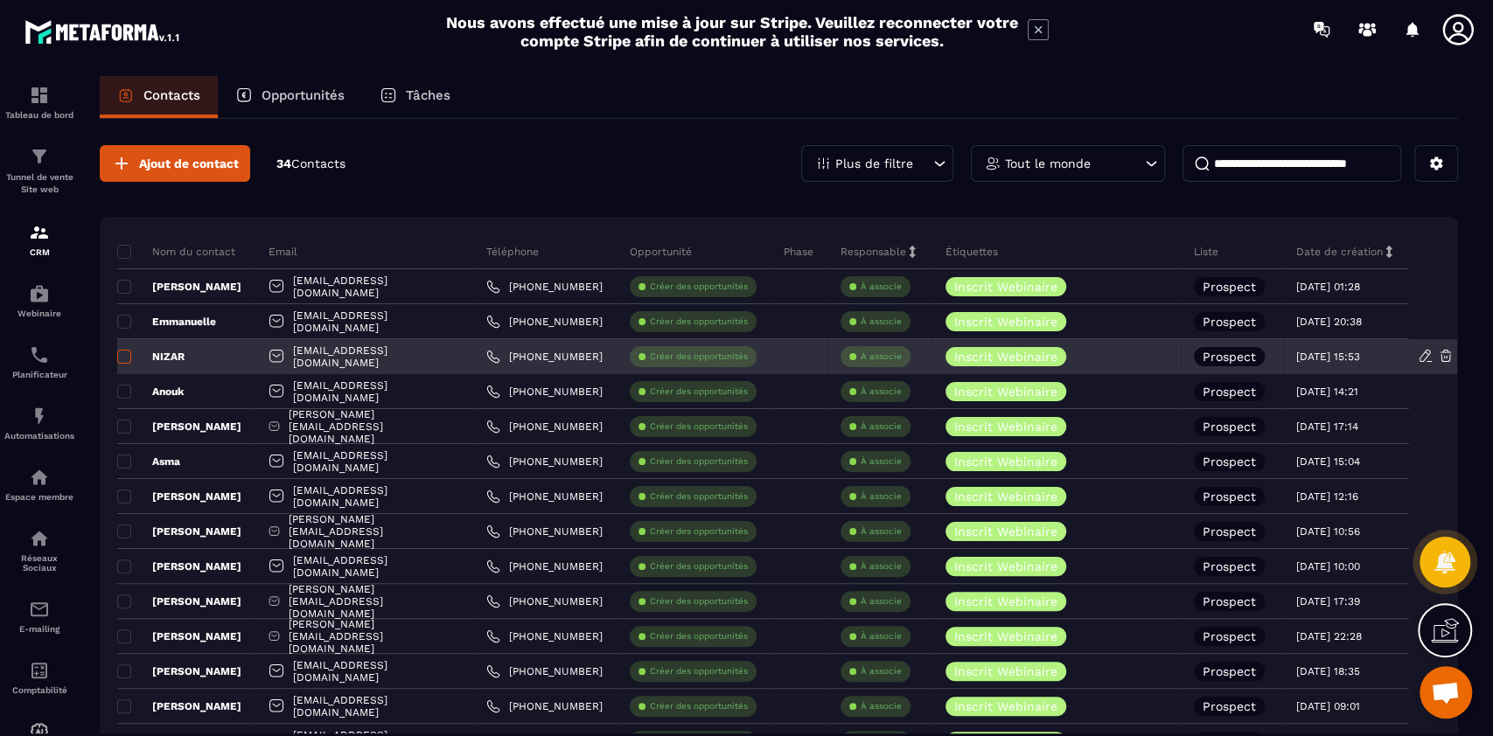
click at [121, 355] on span at bounding box center [124, 357] width 14 height 14
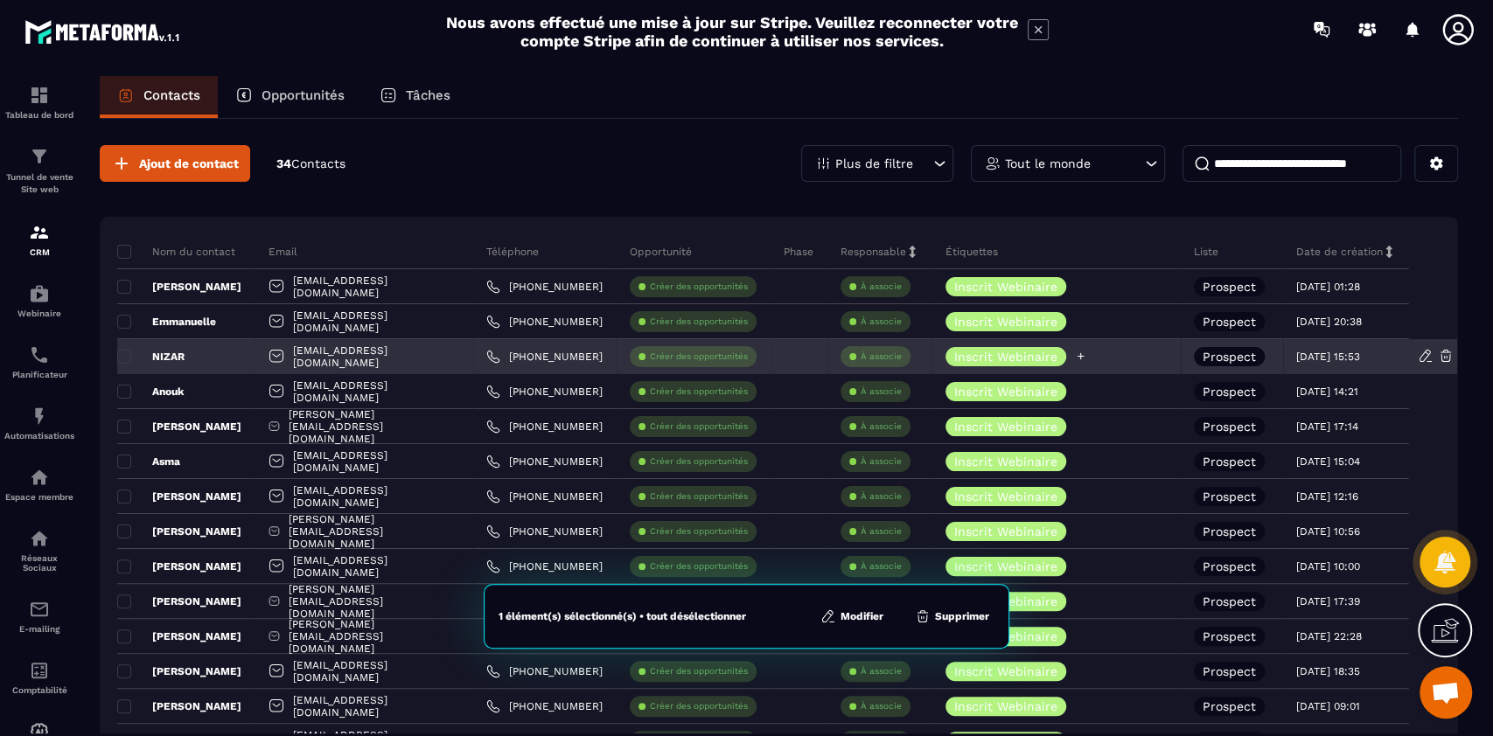
click at [1078, 356] on icon at bounding box center [1080, 356] width 11 height 11
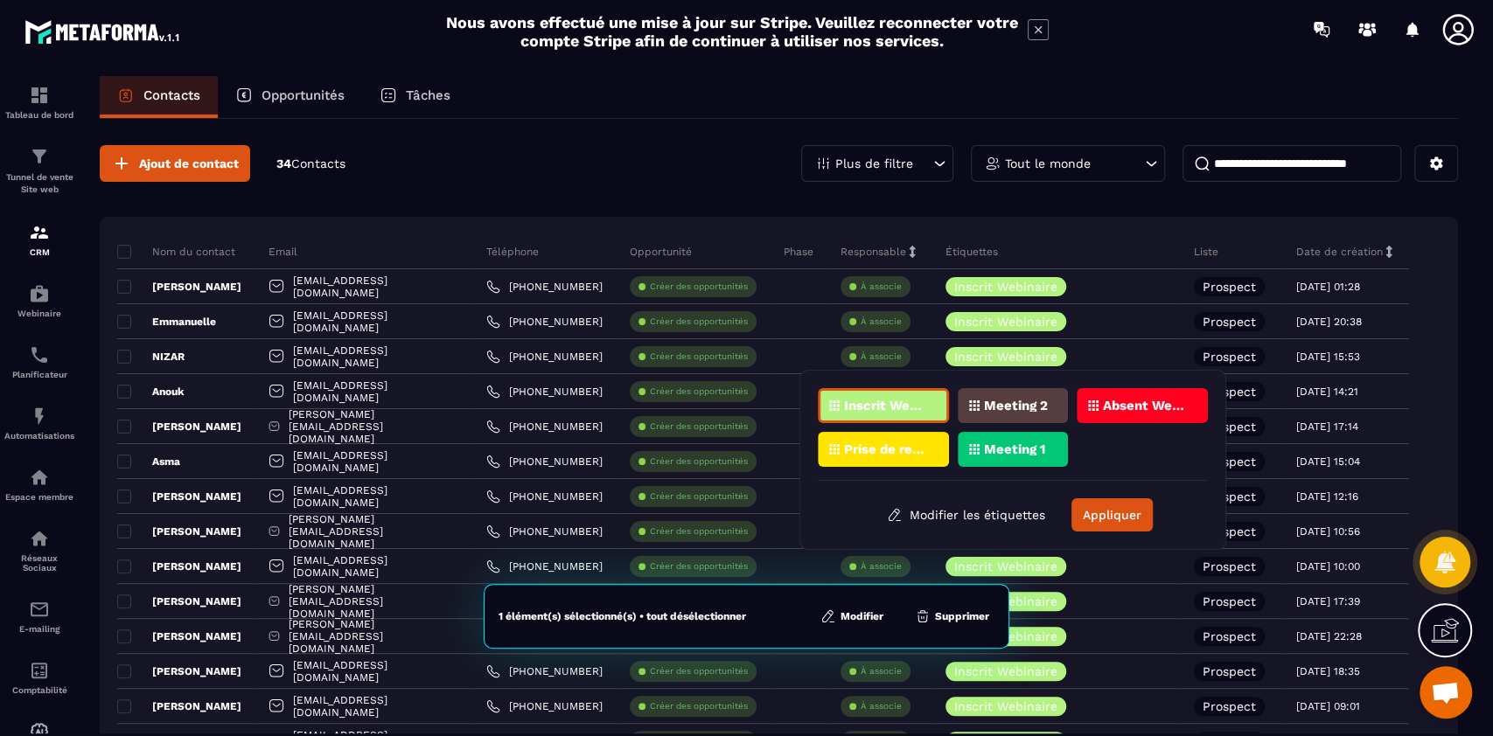
click at [1008, 444] on p "Meeting 1" at bounding box center [1014, 449] width 61 height 12
click at [1112, 514] on button "Appliquer" at bounding box center [1111, 515] width 81 height 33
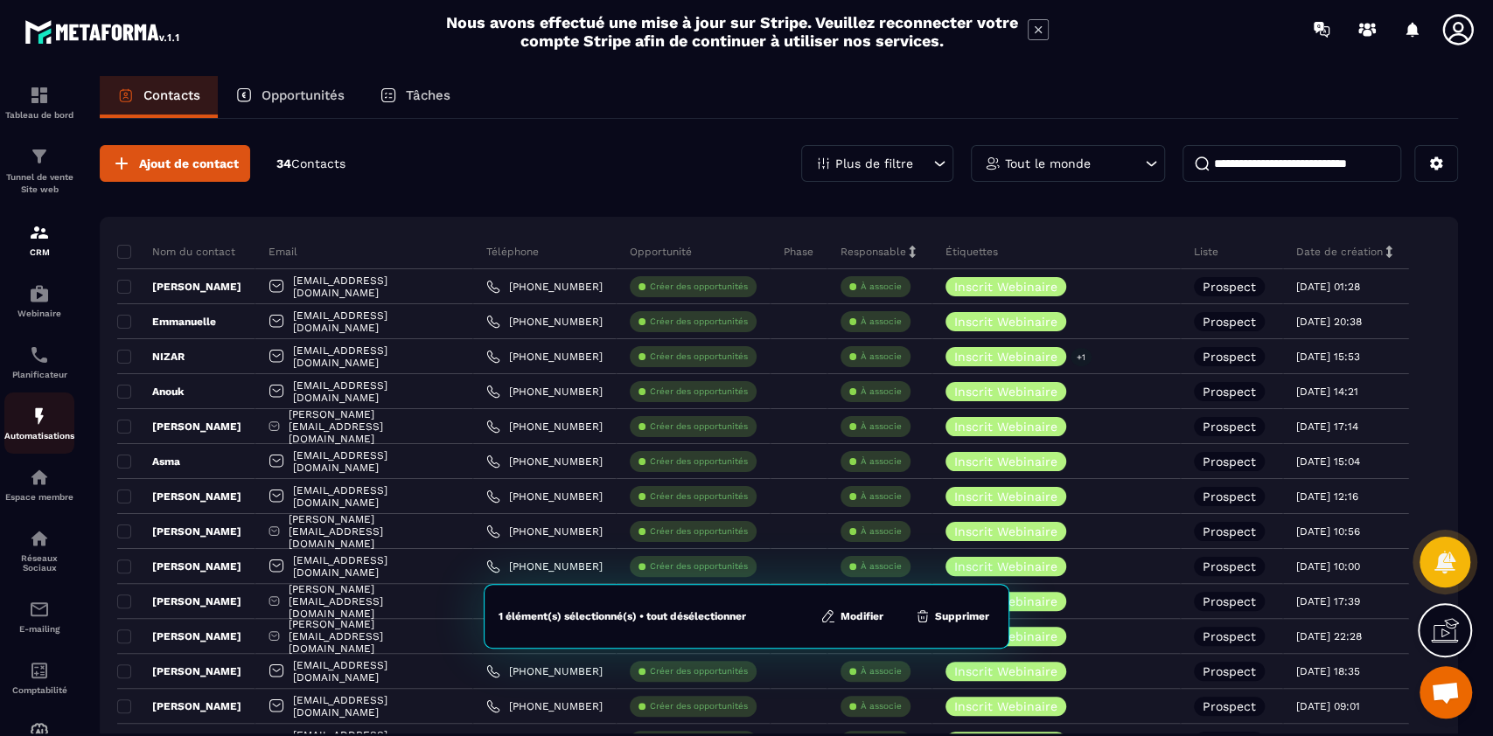
click at [35, 427] on img at bounding box center [39, 416] width 21 height 21
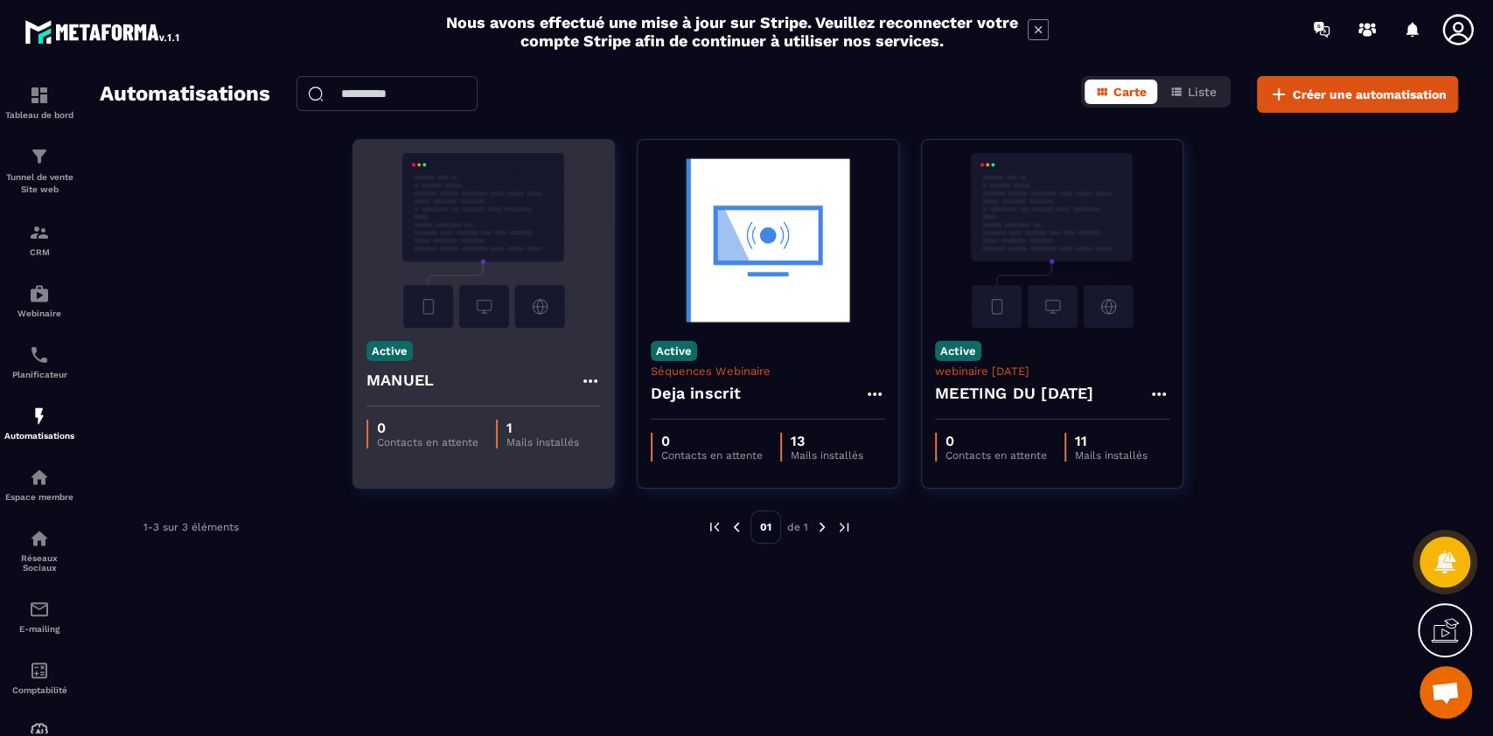
click at [467, 241] on img at bounding box center [483, 240] width 234 height 175
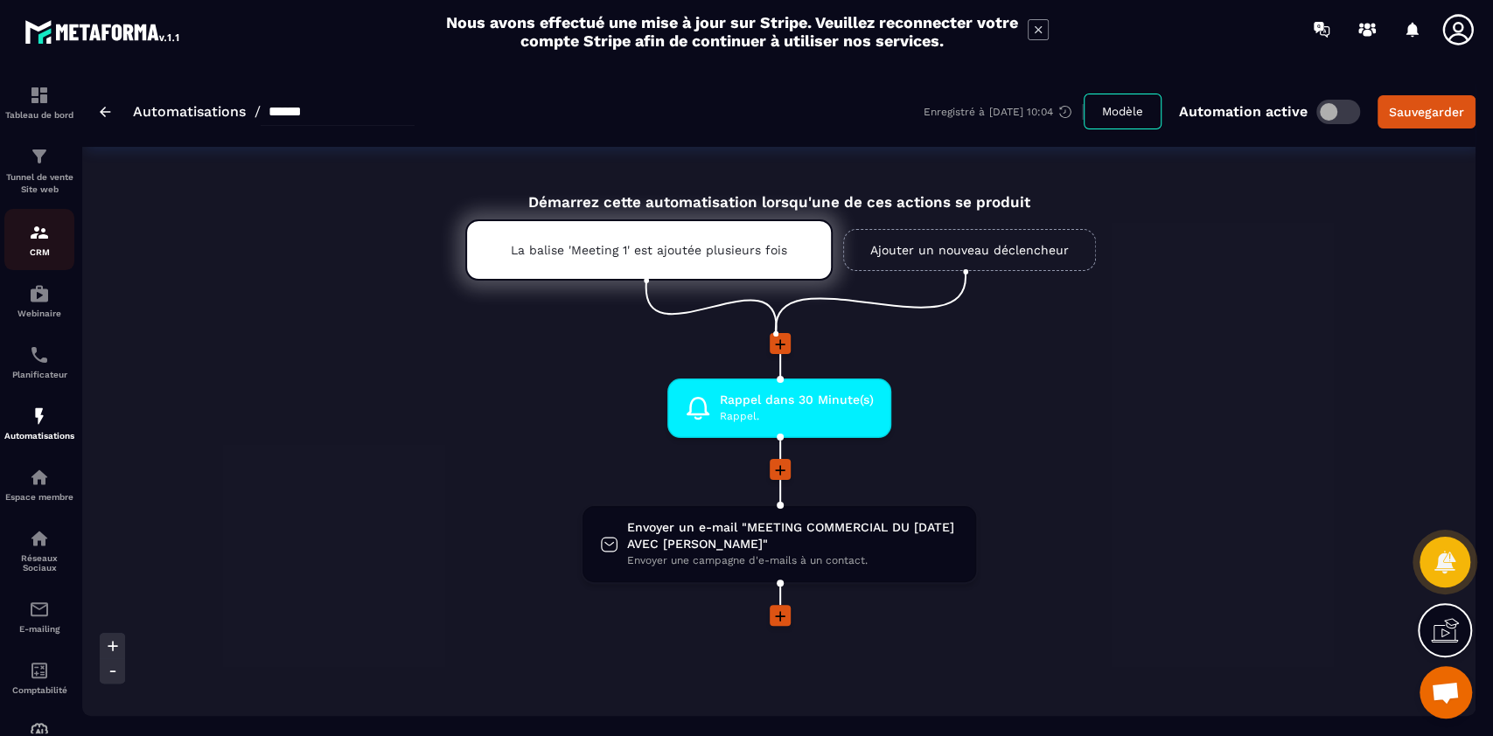
click at [41, 242] on img at bounding box center [39, 232] width 21 height 21
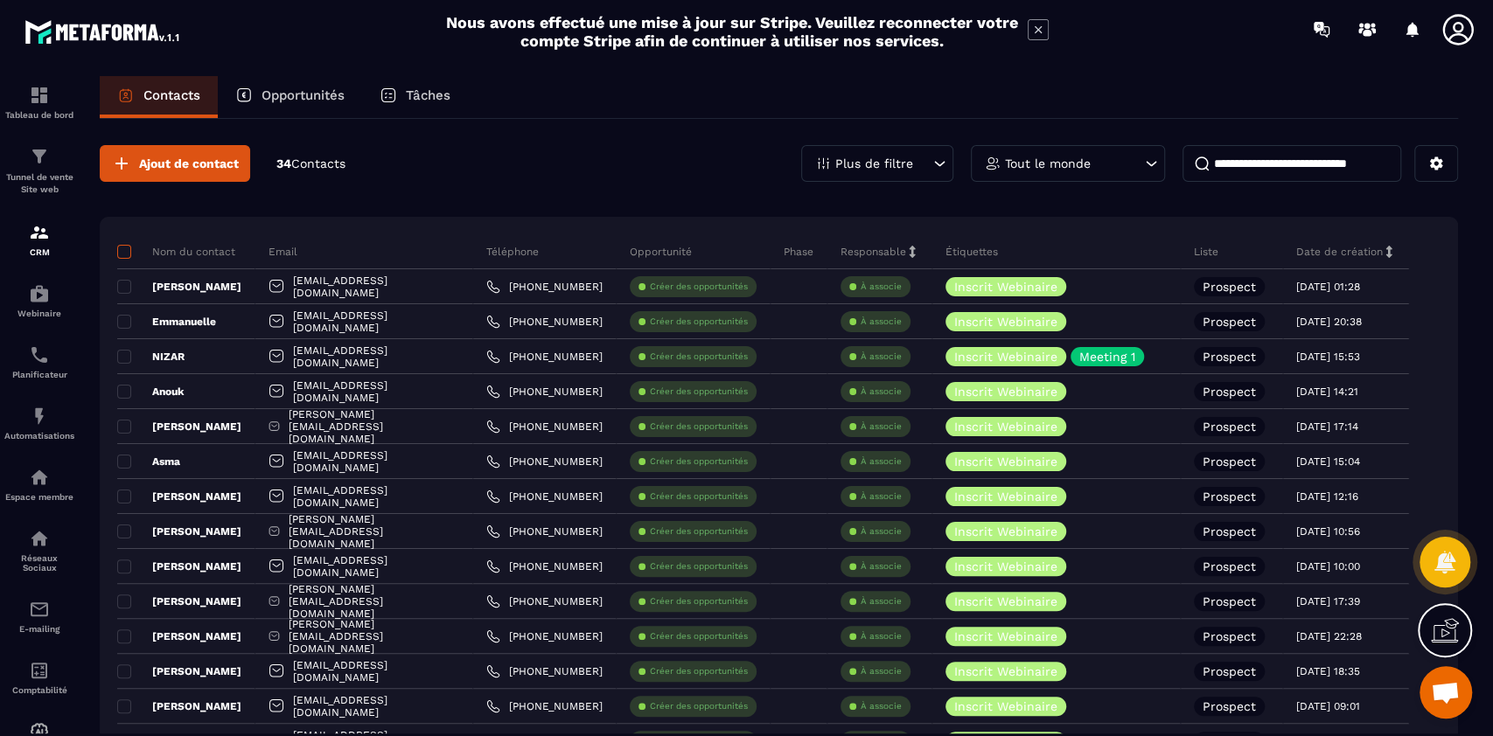
click at [122, 255] on span at bounding box center [124, 252] width 14 height 14
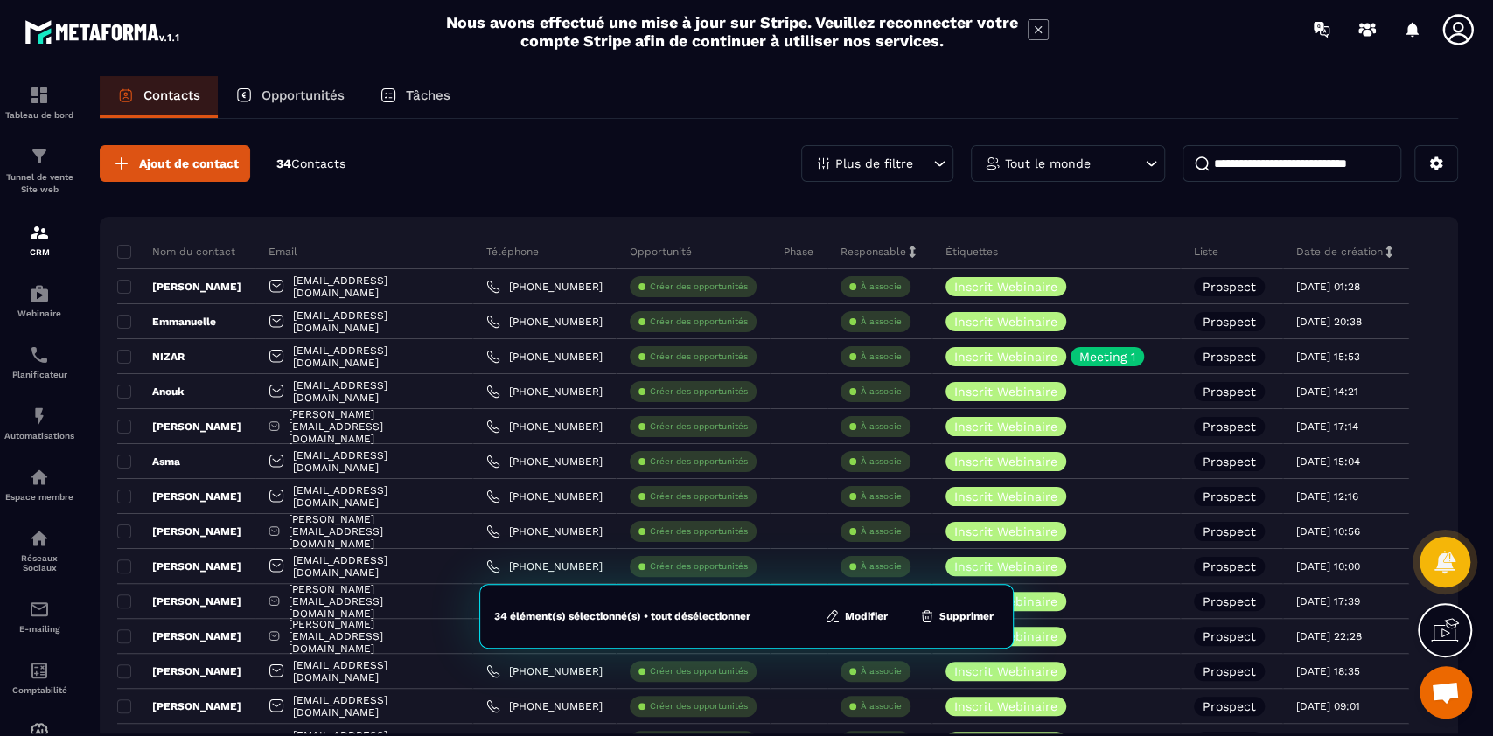
click at [854, 618] on button "Modifier" at bounding box center [856, 616] width 73 height 17
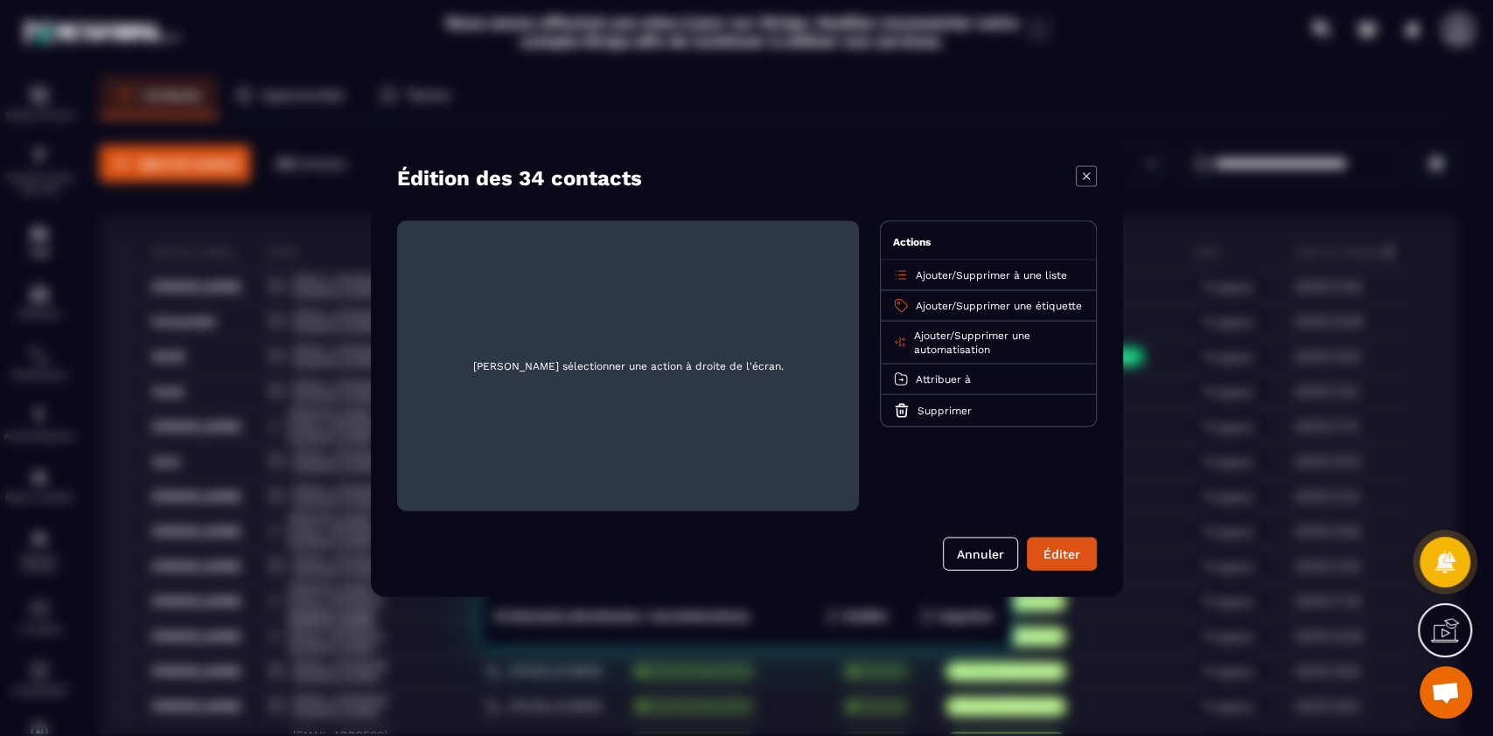
click at [932, 300] on span "Ajouter" at bounding box center [934, 306] width 36 height 12
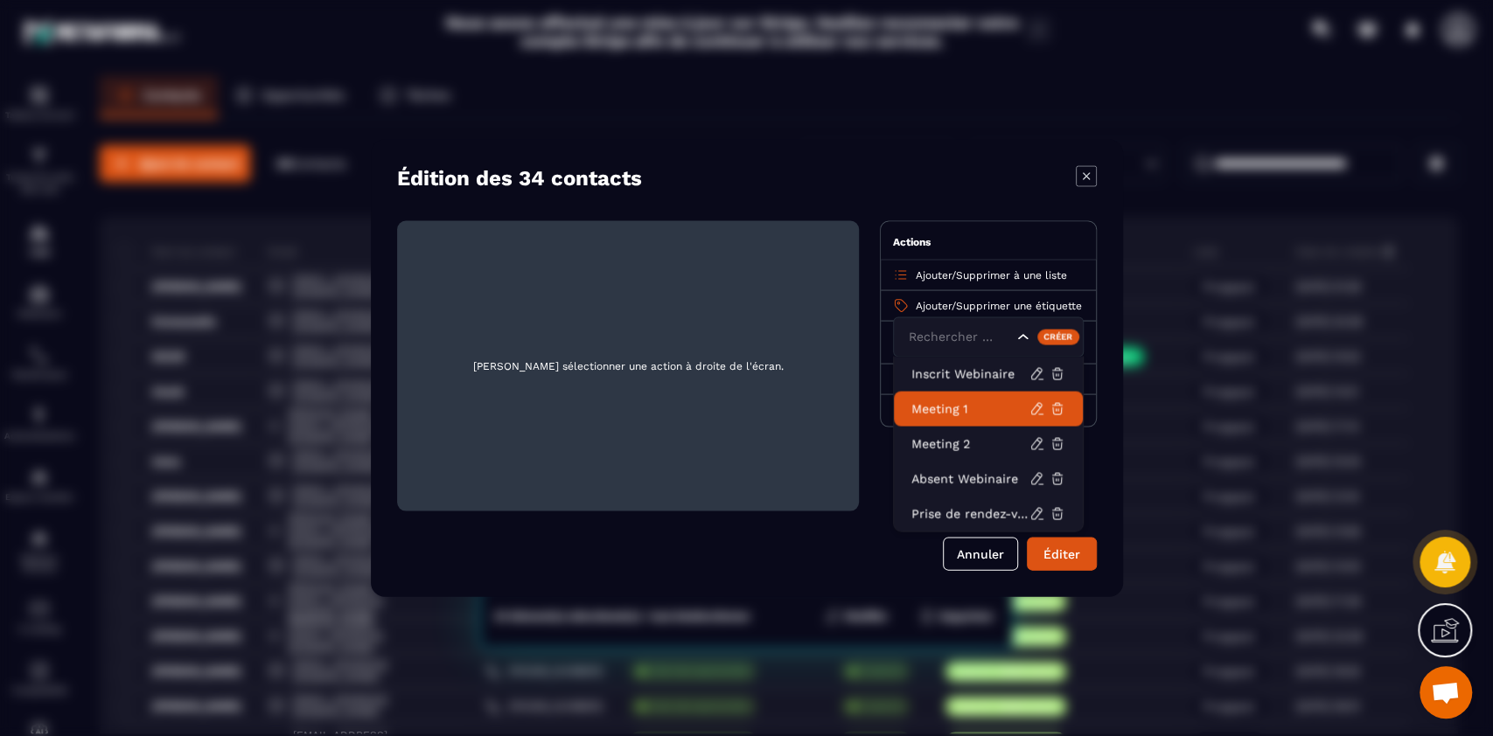
click at [965, 414] on p "Meeting 1" at bounding box center [970, 409] width 118 height 17
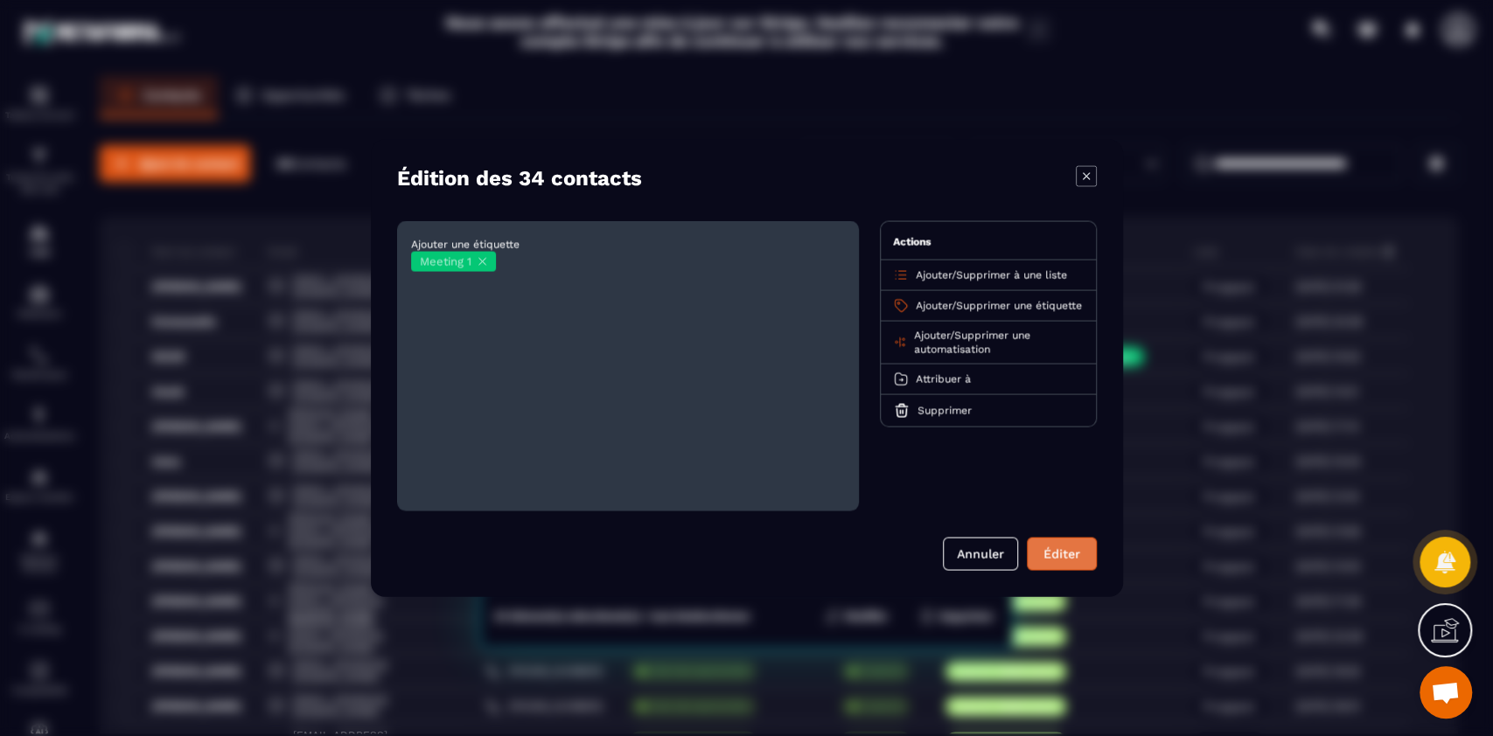
click at [1063, 553] on button "Éditer" at bounding box center [1062, 554] width 70 height 33
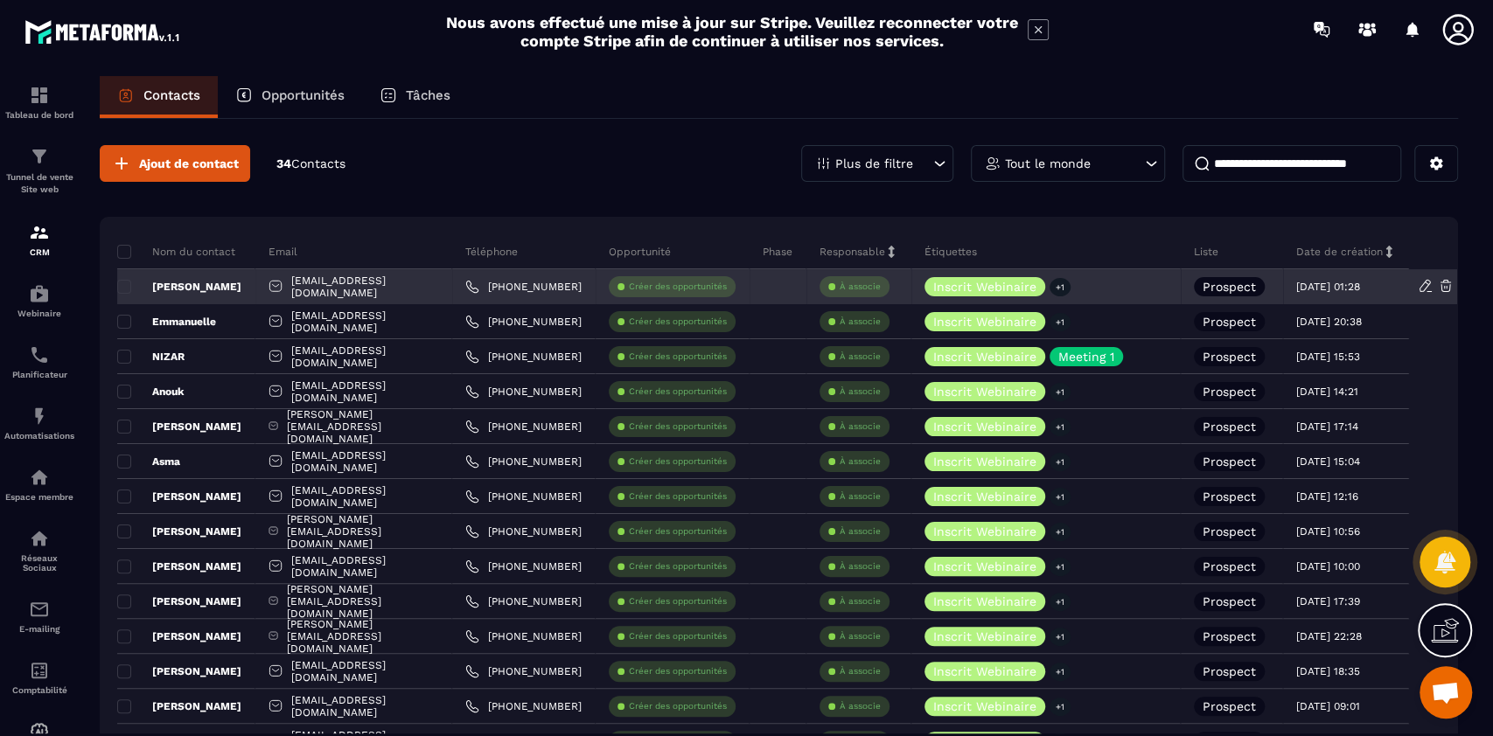
click at [171, 283] on p "[PERSON_NAME]" at bounding box center [179, 287] width 124 height 14
